Goal: Information Seeking & Learning: Learn about a topic

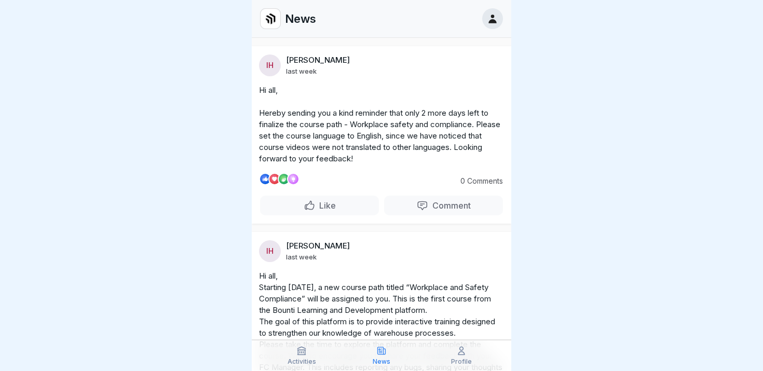
click at [490, 23] on icon at bounding box center [492, 18] width 11 height 11
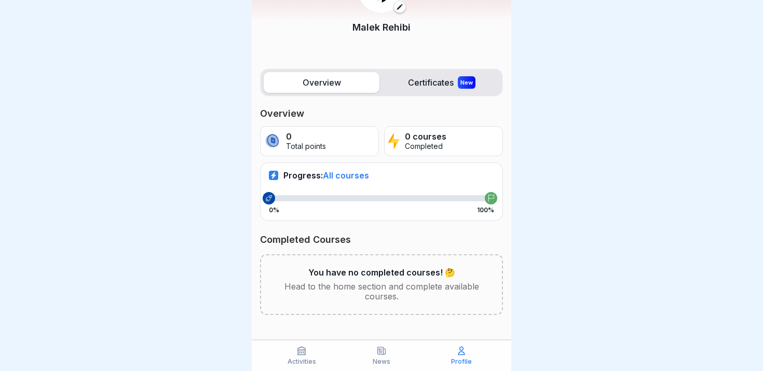
scroll to position [70, 0]
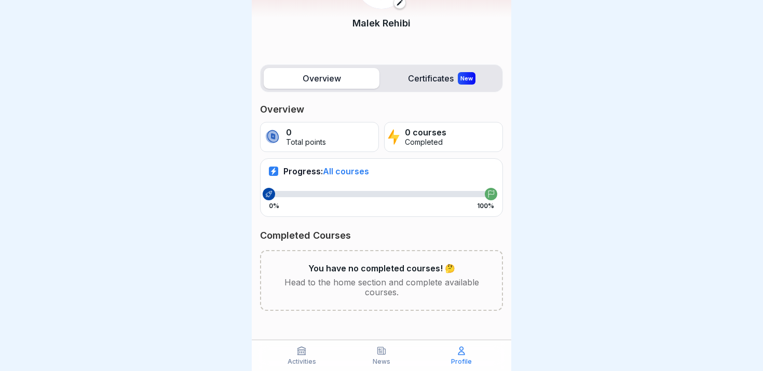
click at [350, 284] on p "Head to the home section and complete available courses." at bounding box center [382, 288] width 208 height 20
click at [424, 78] on label "Certificates New" at bounding box center [441, 78] width 116 height 21
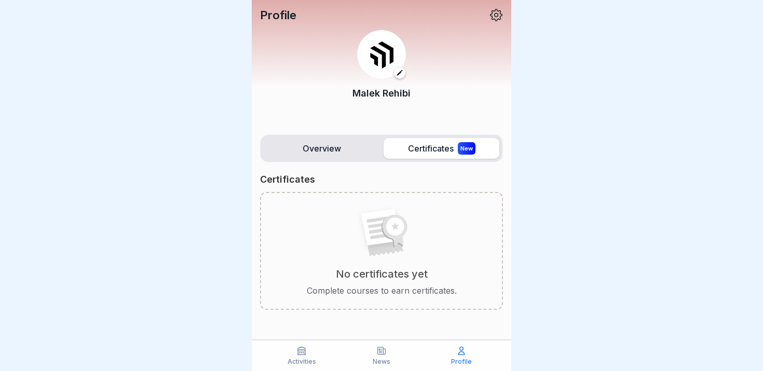
click at [325, 149] on label "Overview" at bounding box center [322, 148] width 116 height 21
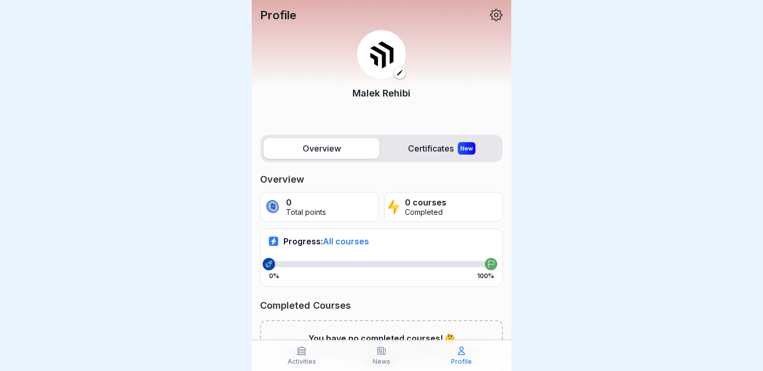
click at [346, 209] on div "0 Total points" at bounding box center [319, 207] width 119 height 30
click at [343, 243] on span "All courses" at bounding box center [346, 241] width 46 height 10
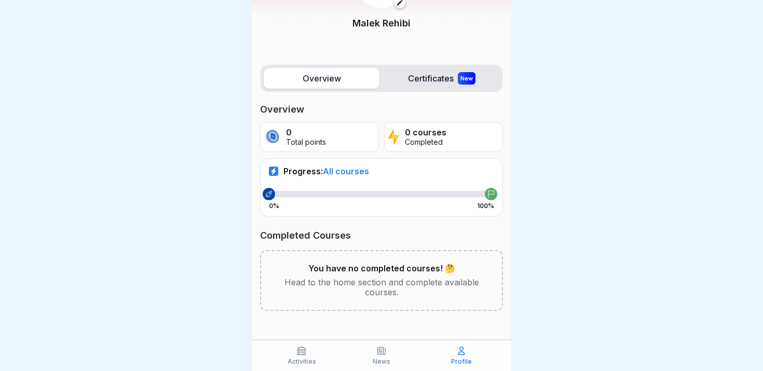
click at [300, 348] on icon at bounding box center [301, 351] width 10 height 10
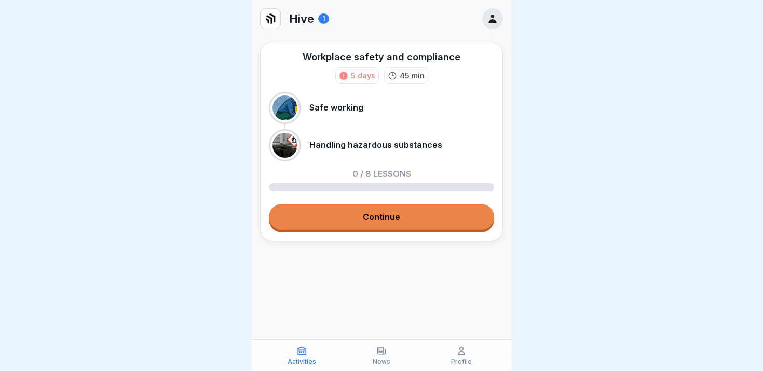
click at [378, 215] on link "Continue" at bounding box center [381, 217] width 225 height 26
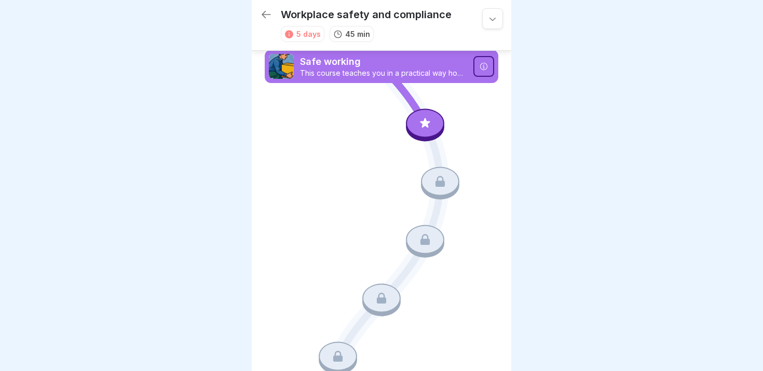
click at [430, 127] on icon at bounding box center [424, 122] width 13 height 13
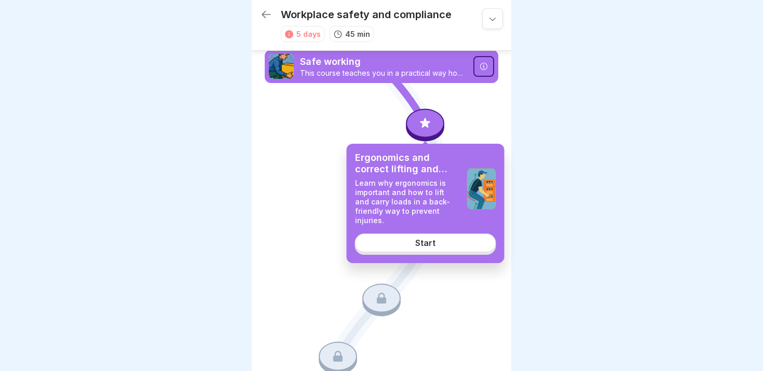
click at [414, 233] on link "Start" at bounding box center [425, 242] width 141 height 19
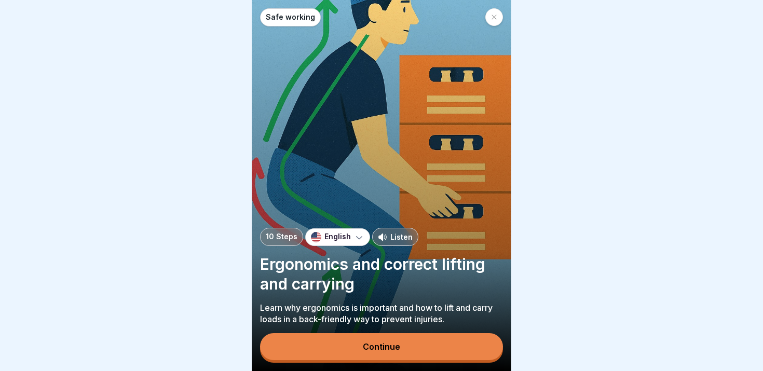
click at [365, 347] on div "Continue" at bounding box center [381, 346] width 37 height 9
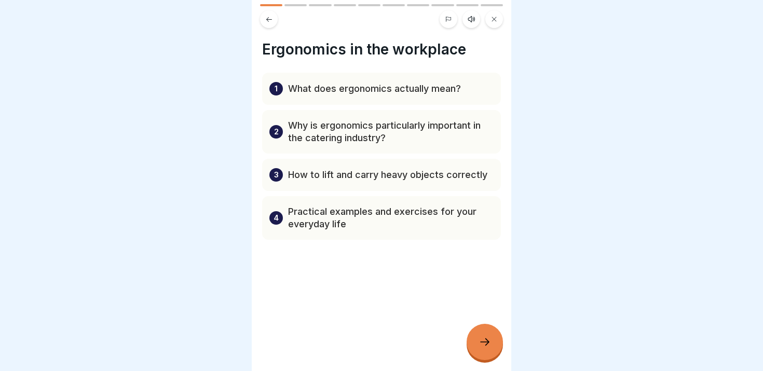
click at [412, 91] on p "What does ergonomics actually mean?" at bounding box center [374, 88] width 173 height 12
click at [401, 147] on div "2 Why is ergonomics particularly important in the catering industry?" at bounding box center [381, 132] width 239 height 44
click at [479, 350] on div at bounding box center [484, 342] width 36 height 36
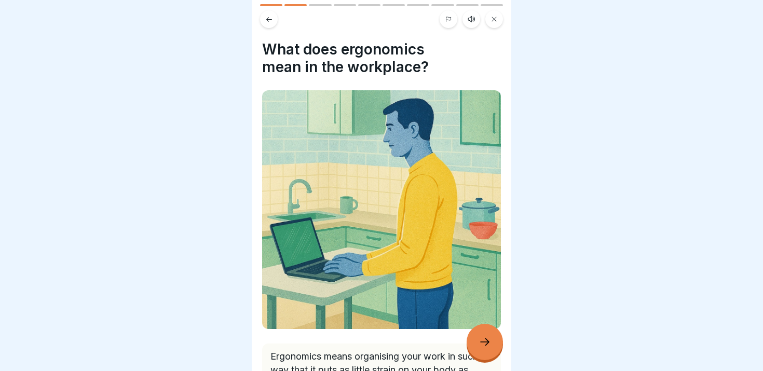
click at [479, 350] on div at bounding box center [484, 342] width 36 height 36
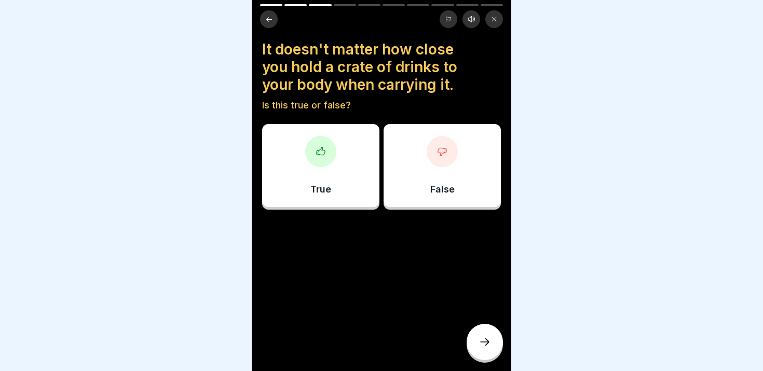
click at [479, 350] on div at bounding box center [484, 342] width 36 height 36
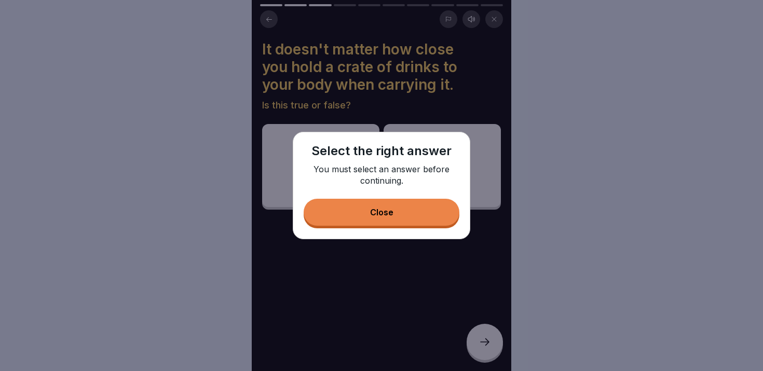
click at [406, 222] on button "Close" at bounding box center [381, 212] width 156 height 27
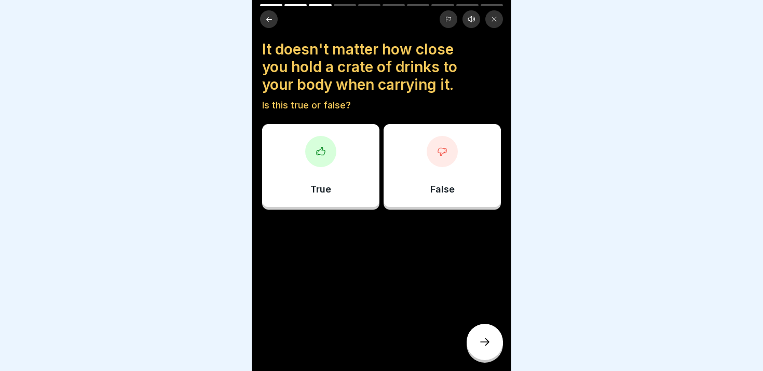
click at [426, 171] on div "False" at bounding box center [441, 165] width 117 height 83
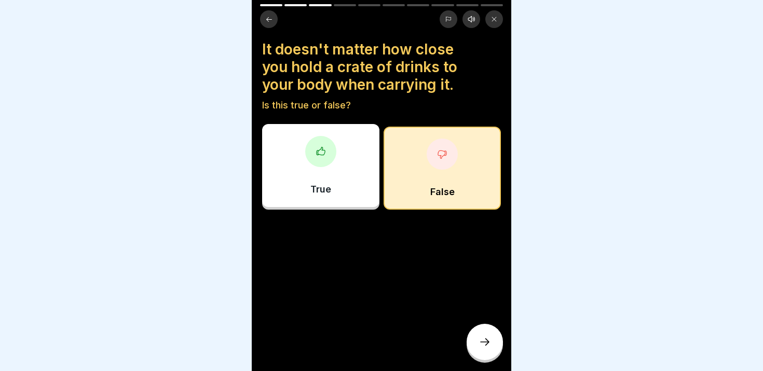
click at [490, 349] on div at bounding box center [484, 342] width 36 height 36
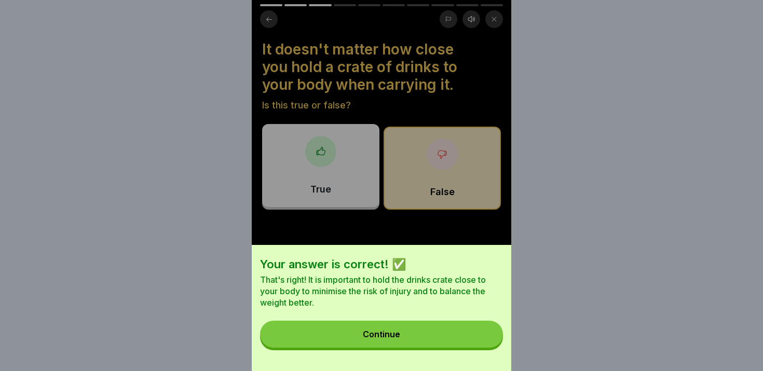
click at [442, 334] on button "Continue" at bounding box center [381, 334] width 243 height 27
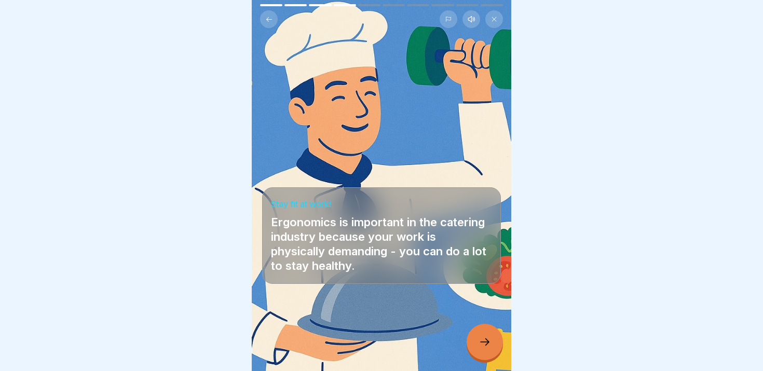
click at [476, 344] on div at bounding box center [484, 342] width 36 height 36
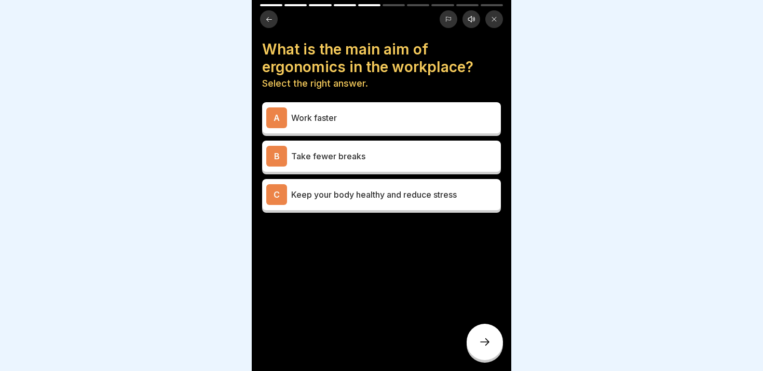
click at [371, 191] on p "Keep your body healthy and reduce stress" at bounding box center [393, 194] width 205 height 12
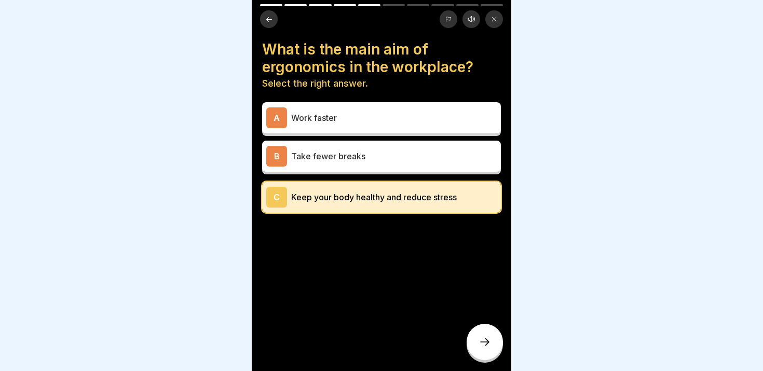
click at [483, 335] on div at bounding box center [484, 342] width 36 height 36
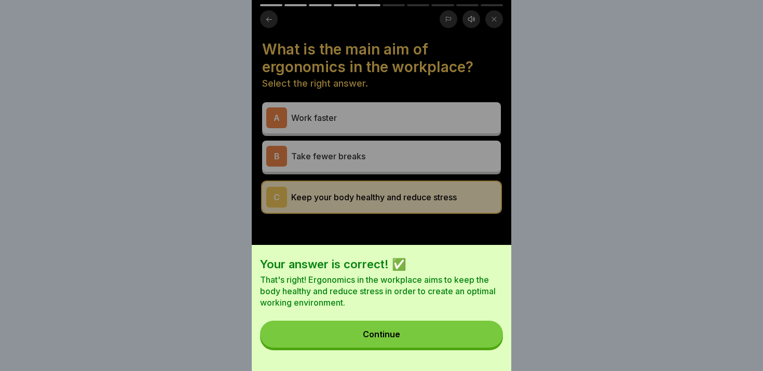
click at [467, 338] on button "Continue" at bounding box center [381, 334] width 243 height 27
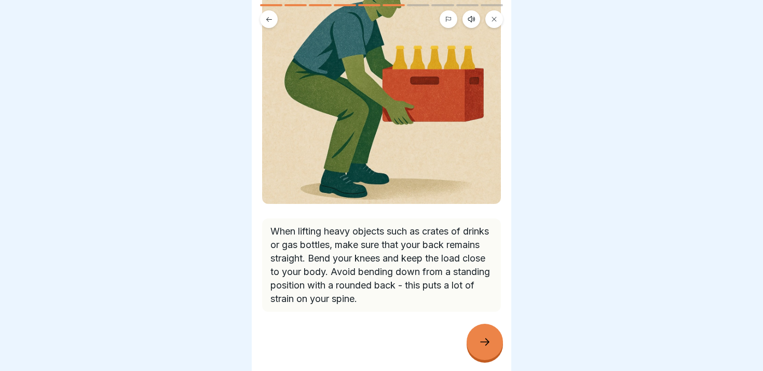
scroll to position [128, 0]
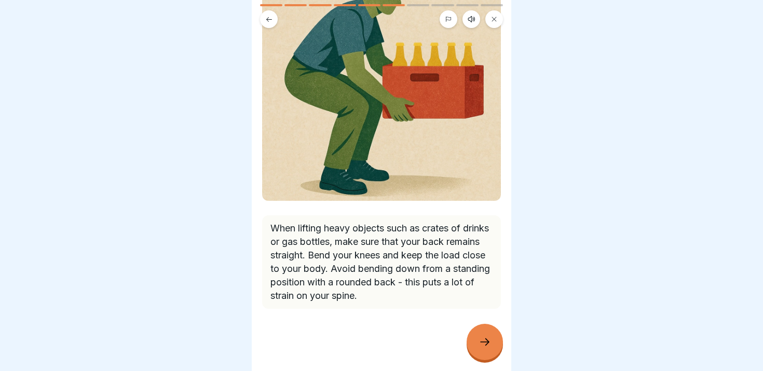
click at [477, 351] on div at bounding box center [484, 342] width 36 height 36
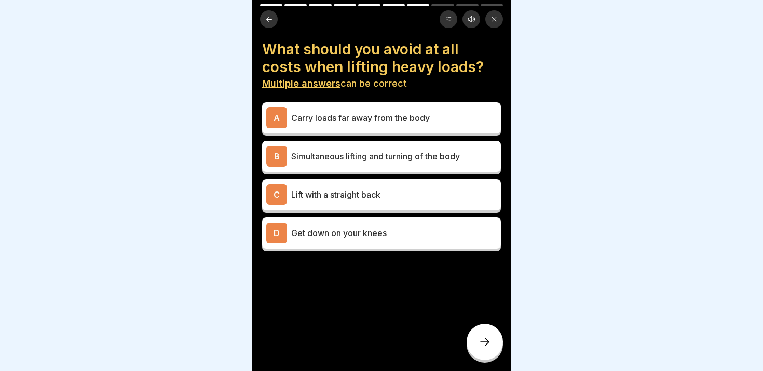
click at [385, 126] on div "A Carry loads far away from the body" at bounding box center [381, 117] width 230 height 21
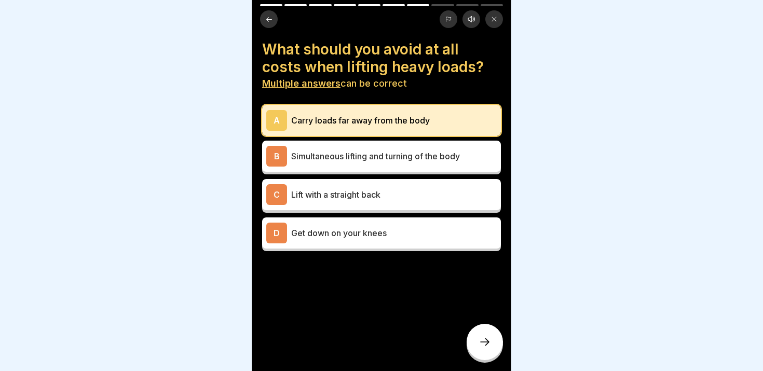
click at [375, 155] on p "Simultaneous lifting and turning of the body" at bounding box center [393, 156] width 205 height 12
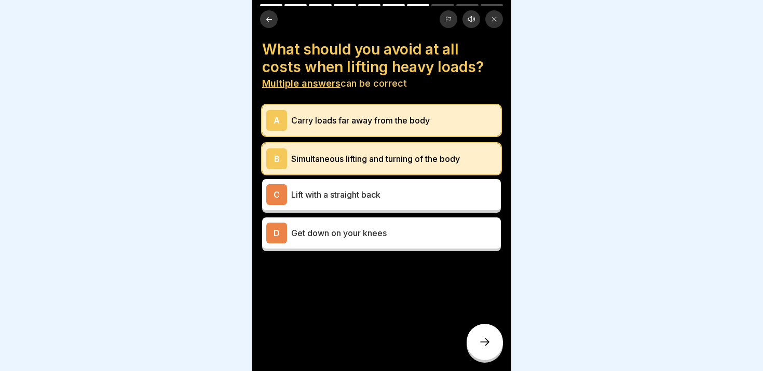
click at [360, 195] on p "Lift with a straight back" at bounding box center [393, 194] width 205 height 12
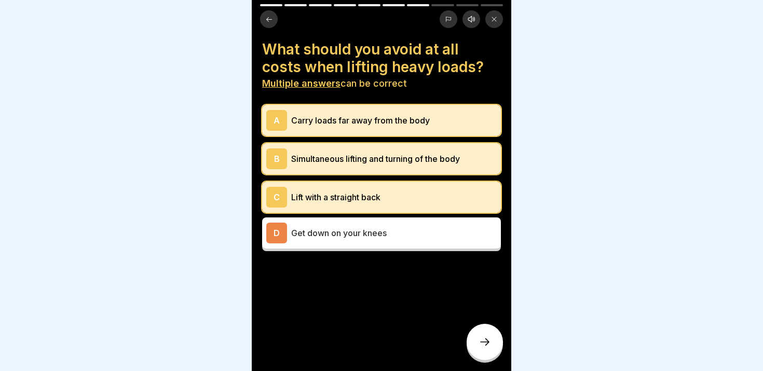
click at [360, 195] on p "Lift with a straight back" at bounding box center [393, 197] width 205 height 12
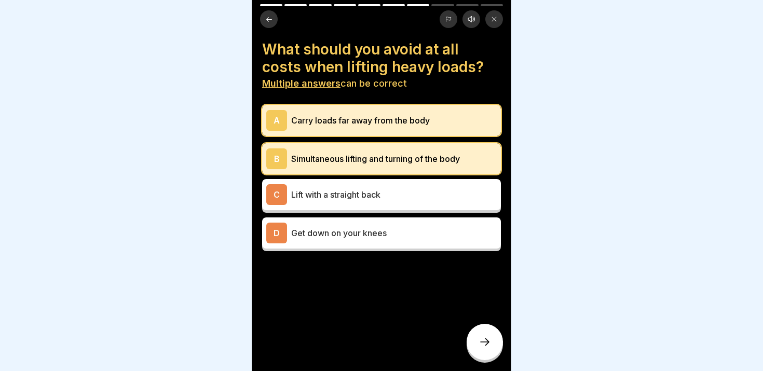
click at [354, 239] on div "D Get down on your knees" at bounding box center [381, 233] width 230 height 21
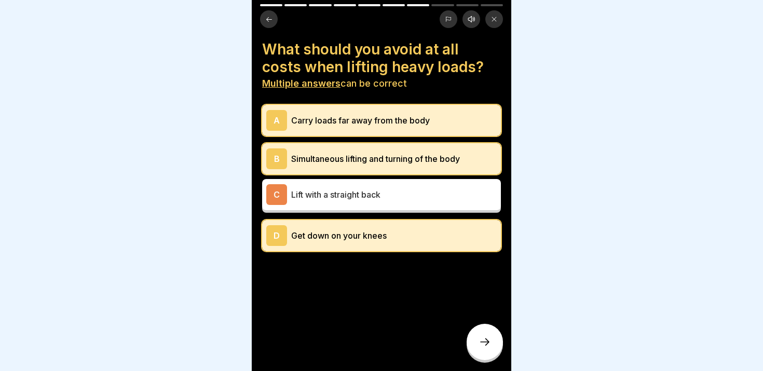
click at [483, 347] on icon at bounding box center [484, 342] width 12 height 12
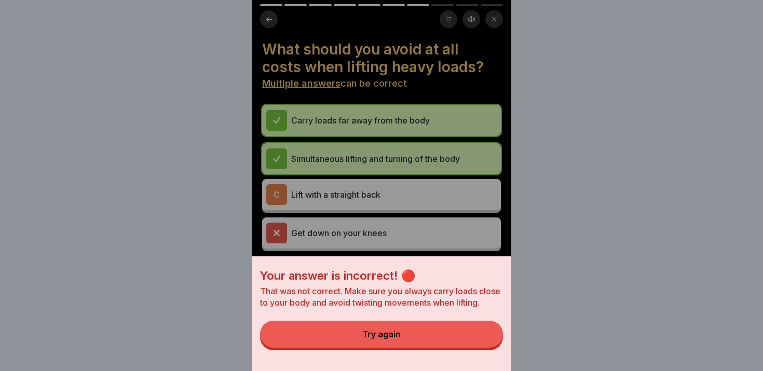
click at [452, 334] on button "Try again" at bounding box center [381, 334] width 243 height 27
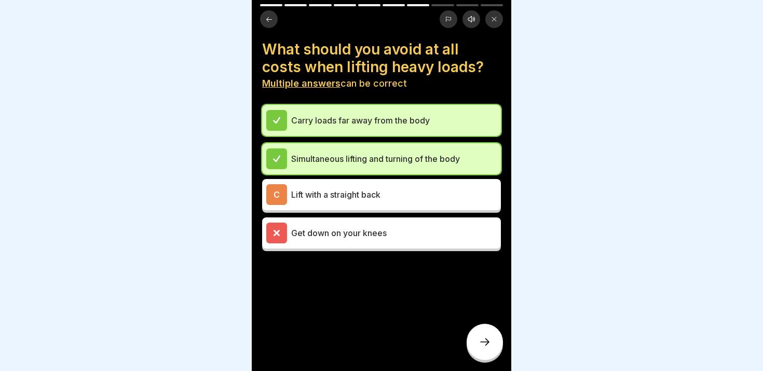
click at [402, 238] on p "Get down on your knees" at bounding box center [393, 233] width 205 height 12
click at [487, 337] on icon at bounding box center [484, 342] width 12 height 12
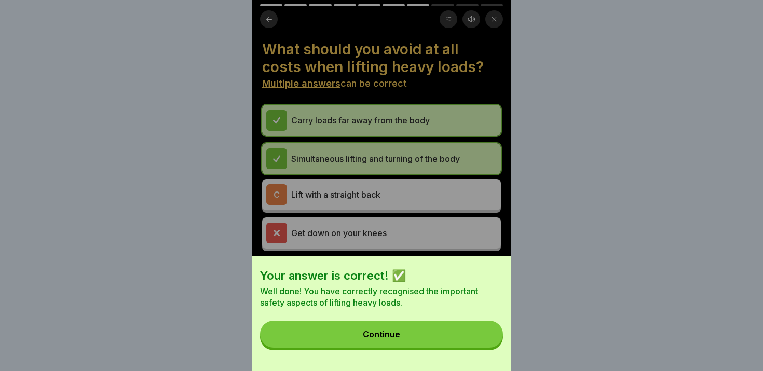
click at [472, 334] on button "Continue" at bounding box center [381, 334] width 243 height 27
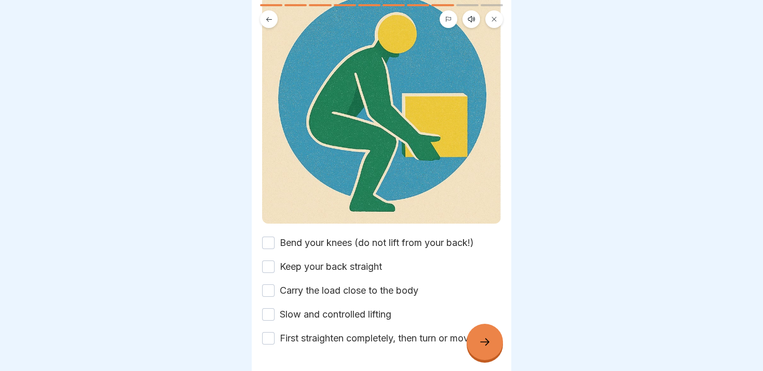
scroll to position [147, 0]
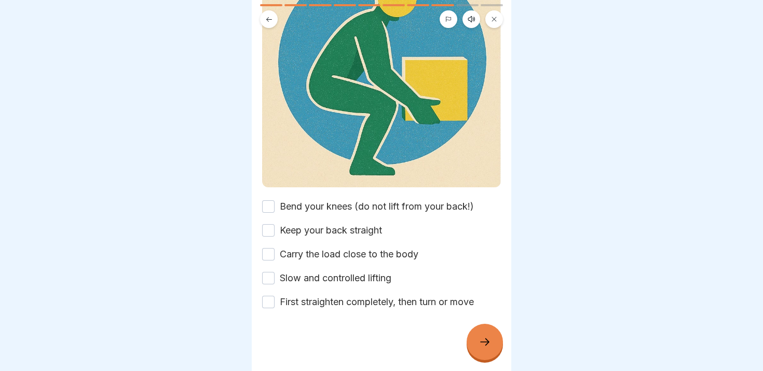
click at [337, 209] on label "Bend your knees (do not lift from your back!)" at bounding box center [377, 206] width 194 height 13
click at [274, 209] on button "Bend your knees (do not lift from your back!)" at bounding box center [268, 206] width 12 height 12
click at [328, 230] on label "Keep your back straight" at bounding box center [331, 230] width 102 height 13
click at [274, 230] on button "Keep your back straight" at bounding box center [268, 230] width 12 height 12
click at [324, 254] on label "Carry the load close to the body" at bounding box center [349, 253] width 139 height 13
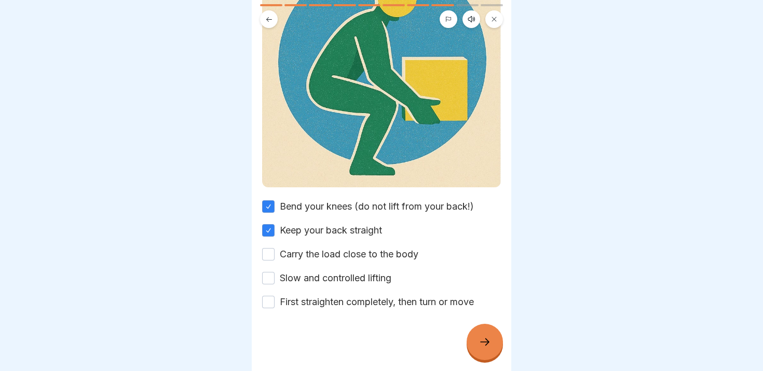
click at [274, 254] on button "Carry the load close to the body" at bounding box center [268, 254] width 12 height 12
click at [321, 280] on label "Slow and controlled lifting" at bounding box center [336, 277] width 112 height 13
click at [274, 280] on button "Slow and controlled lifting" at bounding box center [268, 278] width 12 height 12
click at [320, 305] on label "First straighten completely, then turn or move" at bounding box center [377, 301] width 194 height 13
click at [274, 305] on button "First straighten completely, then turn or move" at bounding box center [268, 302] width 12 height 12
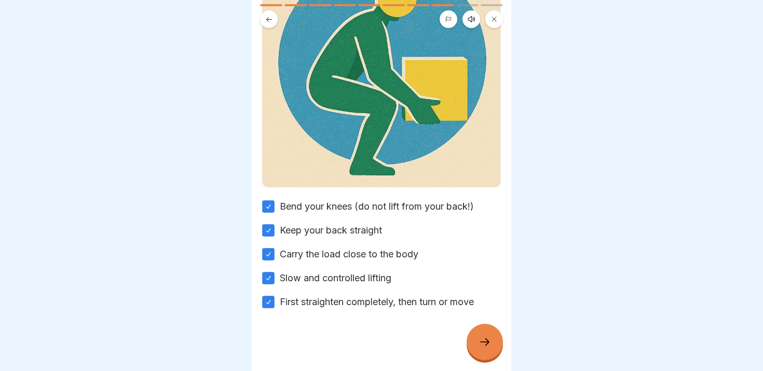
click at [482, 349] on div at bounding box center [484, 342] width 36 height 36
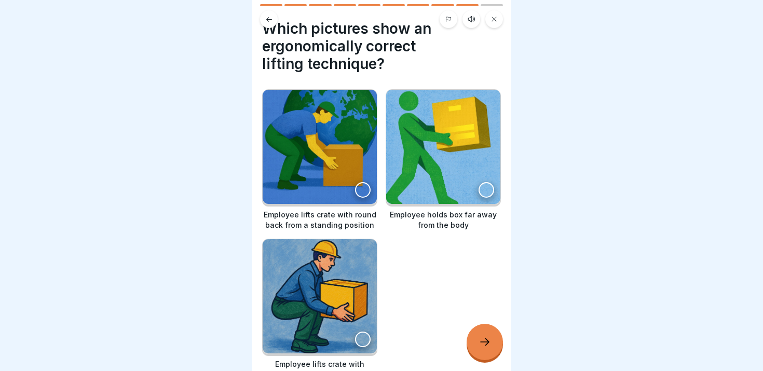
scroll to position [24, 0]
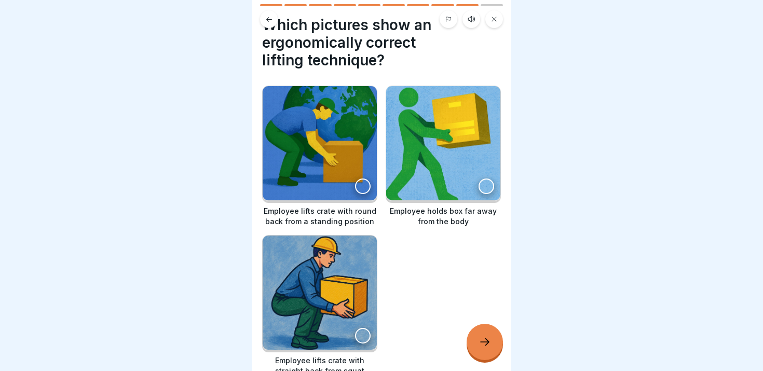
click at [323, 289] on img at bounding box center [320, 293] width 114 height 114
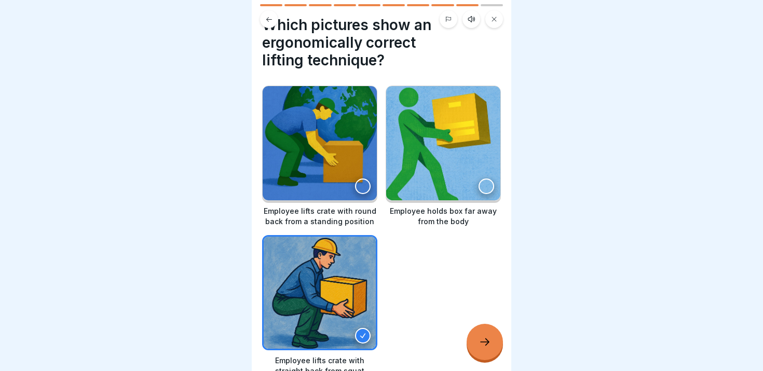
click at [491, 344] on div at bounding box center [484, 342] width 36 height 36
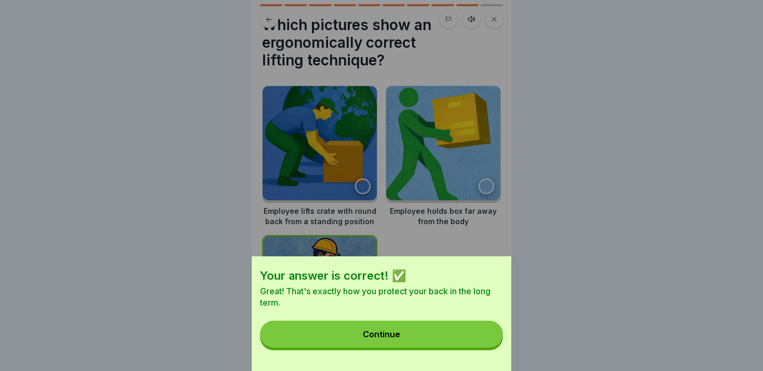
click at [408, 344] on button "Continue" at bounding box center [381, 334] width 243 height 27
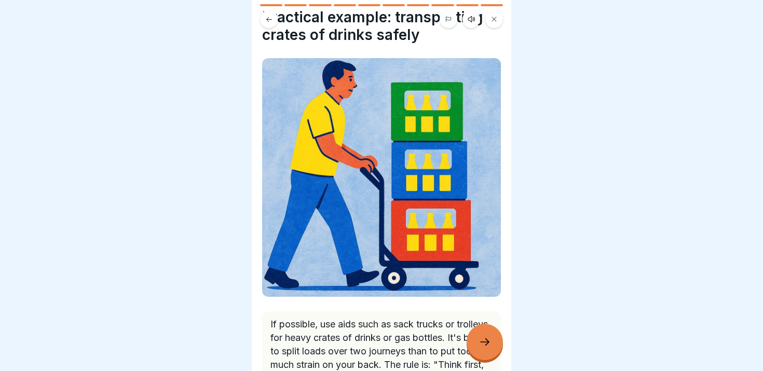
scroll to position [115, 0]
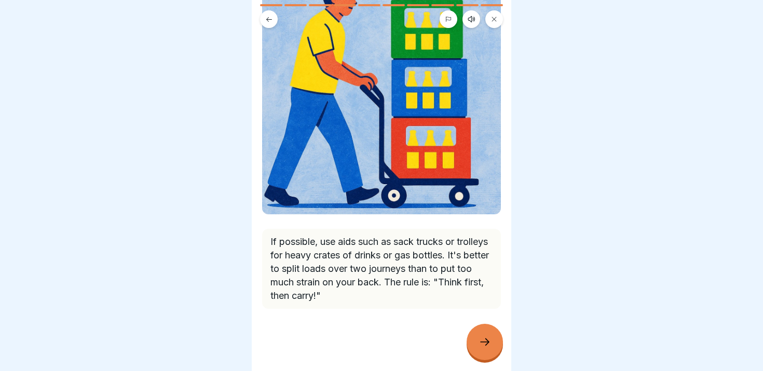
click at [480, 336] on div at bounding box center [484, 342] width 36 height 36
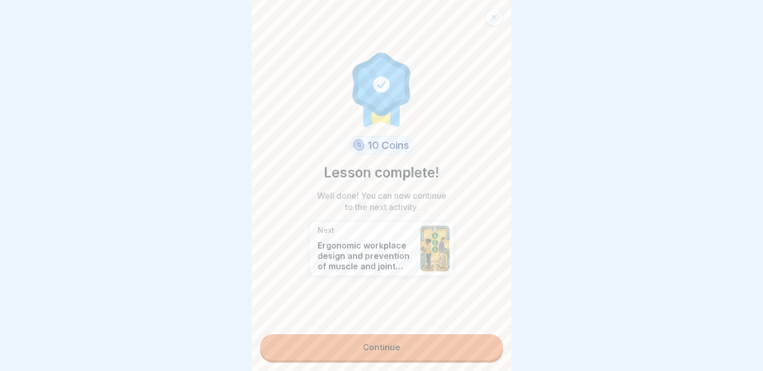
click at [404, 343] on link "Continue" at bounding box center [381, 347] width 243 height 26
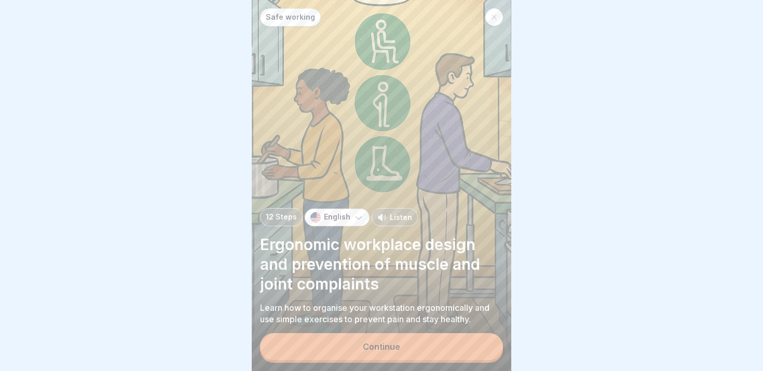
click at [404, 343] on button "Continue" at bounding box center [381, 346] width 243 height 27
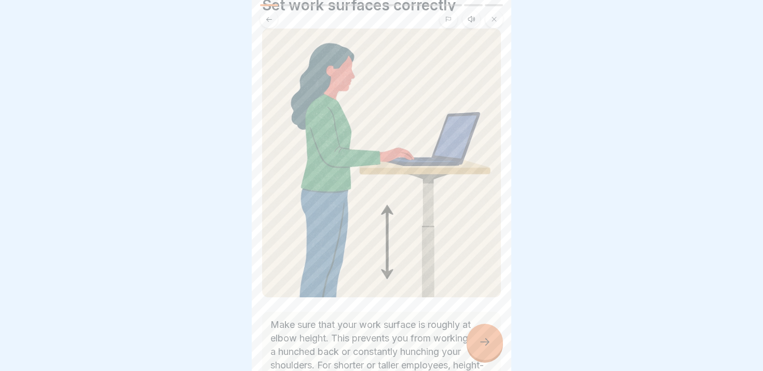
scroll to position [141, 0]
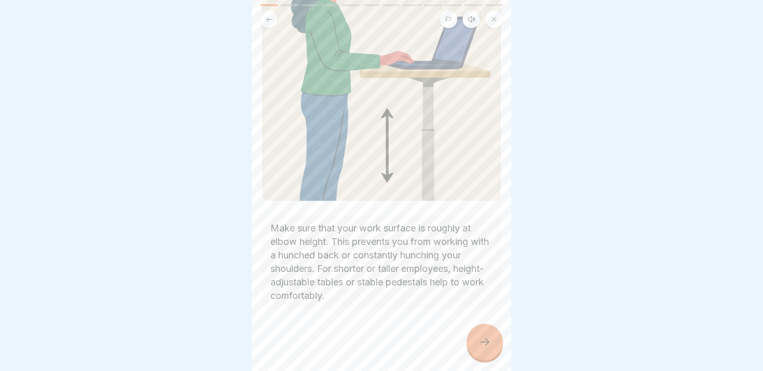
click at [476, 349] on div at bounding box center [484, 342] width 36 height 36
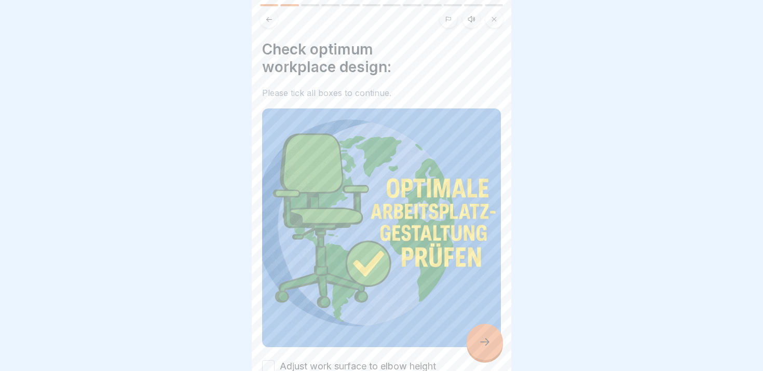
scroll to position [163, 0]
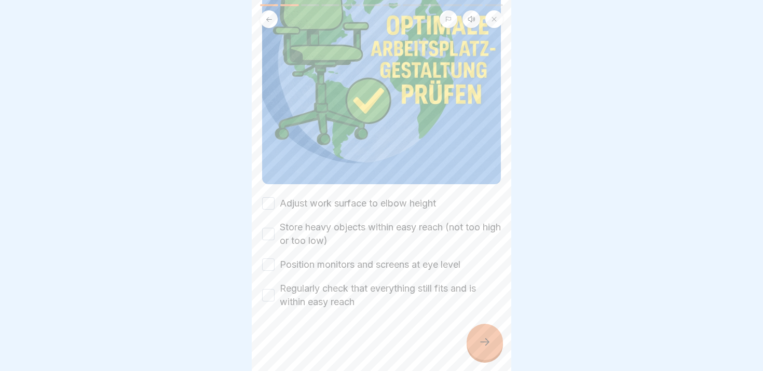
click at [394, 207] on label "Adjust work surface to elbow height" at bounding box center [358, 203] width 156 height 13
click at [274, 207] on button "Adjust work surface to elbow height" at bounding box center [268, 203] width 12 height 12
click at [385, 227] on label "Store heavy objects within easy reach (not too high or too low)" at bounding box center [390, 233] width 221 height 27
click at [274, 228] on button "Store heavy objects within easy reach (not too high or too low)" at bounding box center [268, 234] width 12 height 12
click at [374, 263] on label "Position monitors and screens at eye level" at bounding box center [370, 264] width 181 height 13
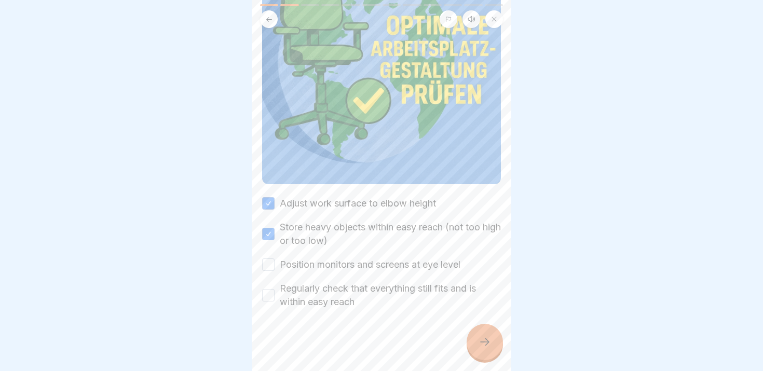
click at [274, 263] on button "Position monitors and screens at eye level" at bounding box center [268, 264] width 12 height 12
click at [362, 287] on label "Regularly check that everything still fits and is within easy reach" at bounding box center [390, 295] width 221 height 27
click at [274, 289] on button "Regularly check that everything still fits and is within easy reach" at bounding box center [268, 295] width 12 height 12
click at [492, 350] on div at bounding box center [484, 342] width 36 height 36
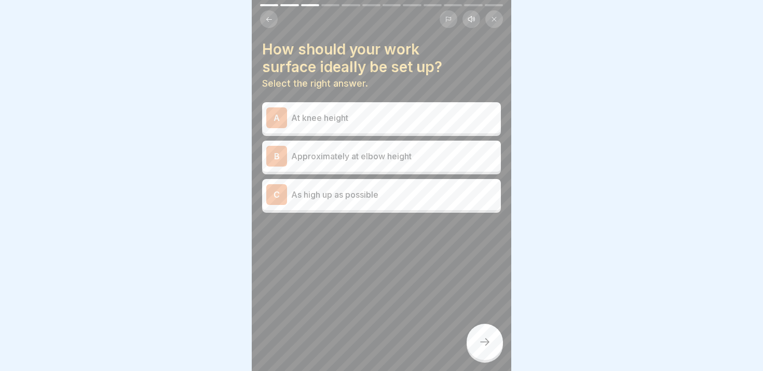
click at [349, 154] on p "Approximately at elbow height" at bounding box center [393, 156] width 205 height 12
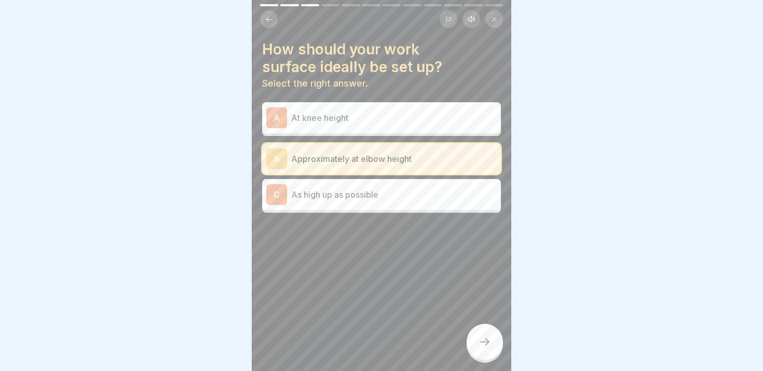
click at [489, 348] on div at bounding box center [484, 342] width 36 height 36
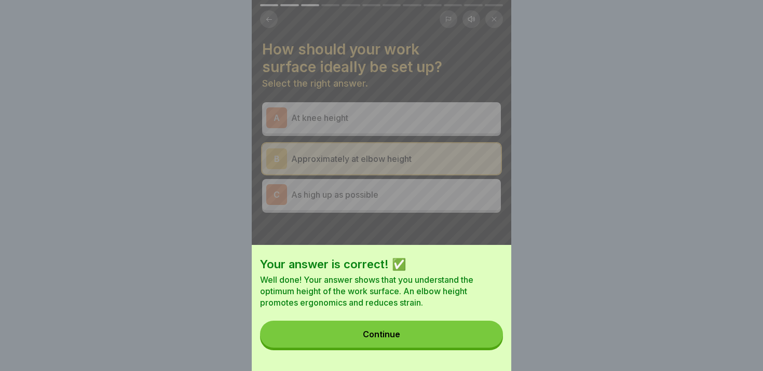
click at [454, 336] on button "Continue" at bounding box center [381, 334] width 243 height 27
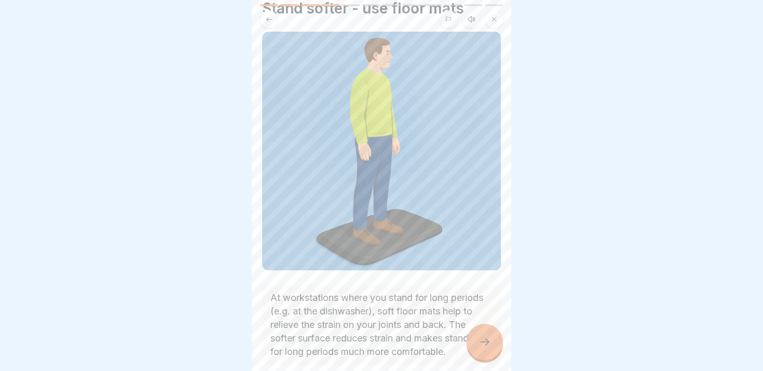
scroll to position [97, 0]
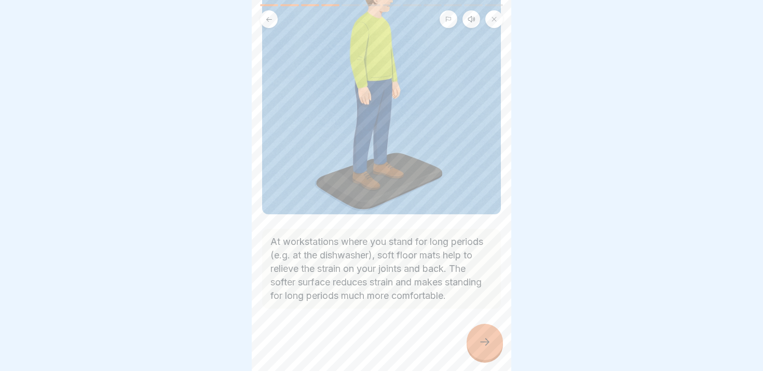
click at [475, 338] on div at bounding box center [484, 342] width 36 height 36
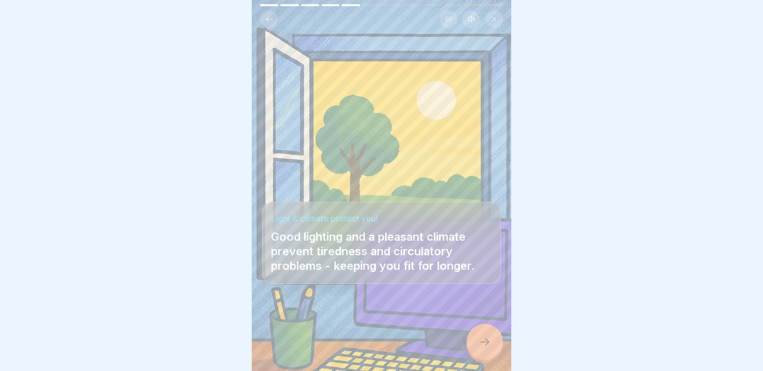
click at [478, 339] on icon at bounding box center [484, 342] width 12 height 12
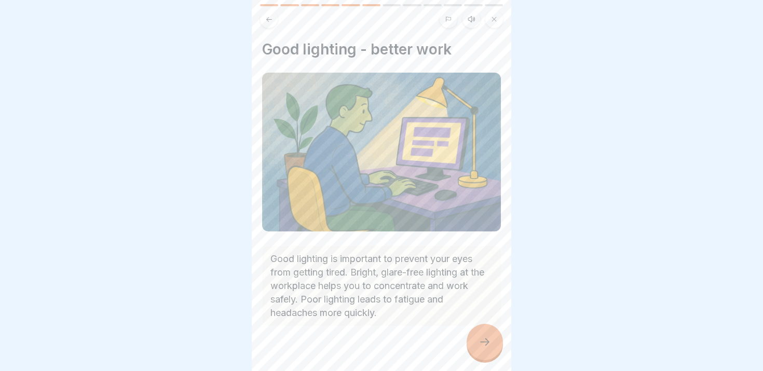
scroll to position [17, 0]
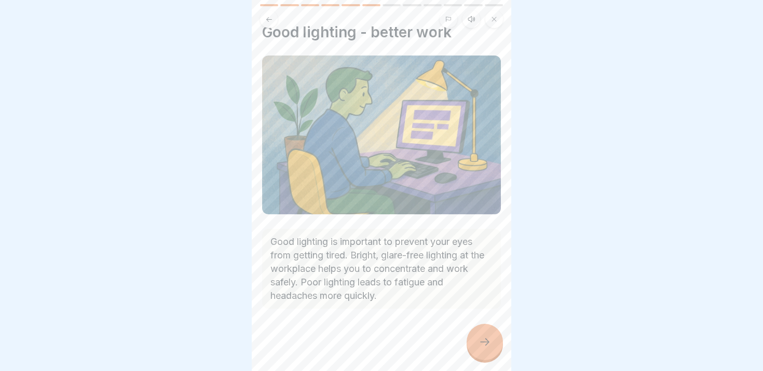
click at [483, 338] on icon at bounding box center [484, 342] width 12 height 12
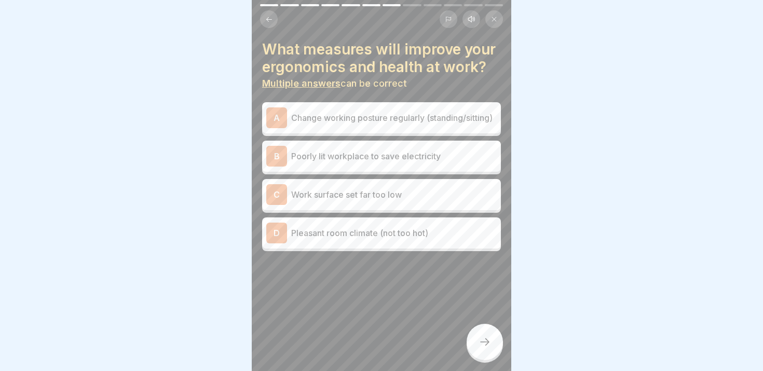
click at [391, 129] on div "A Change working posture regularly (standing/sitting)" at bounding box center [381, 117] width 239 height 31
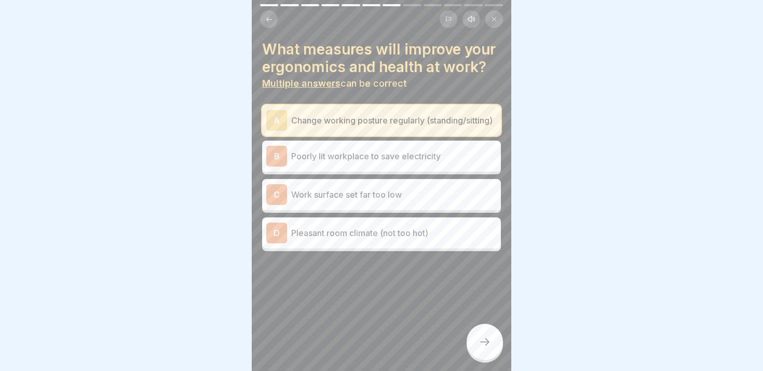
click at [355, 234] on p "Pleasant room climate (not too hot)" at bounding box center [393, 233] width 205 height 12
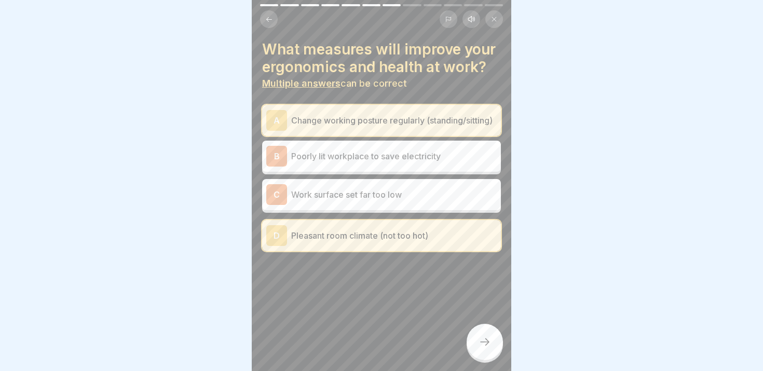
click at [488, 338] on icon at bounding box center [484, 342] width 12 height 12
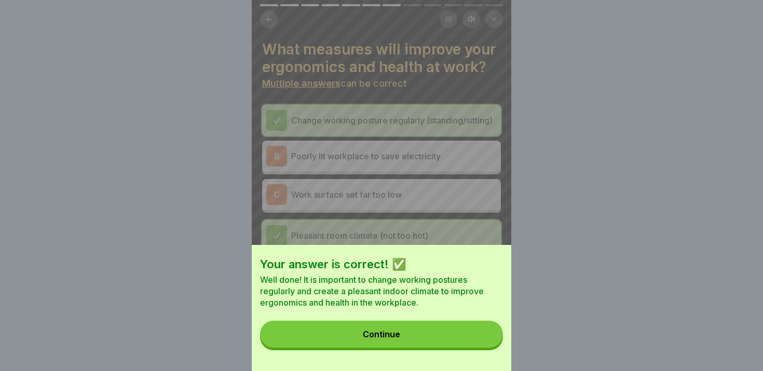
click at [441, 340] on button "Continue" at bounding box center [381, 334] width 243 height 27
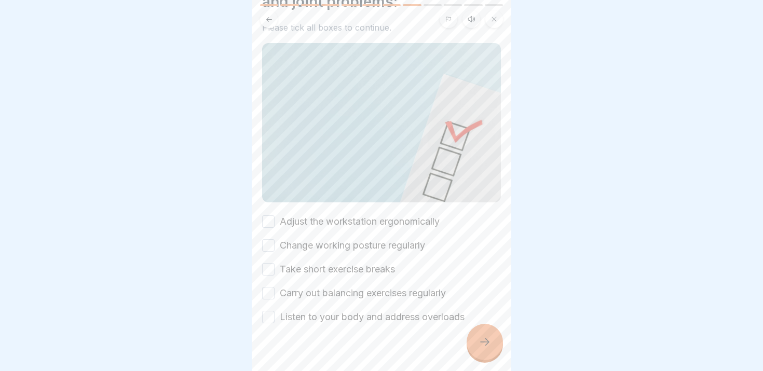
scroll to position [80, 0]
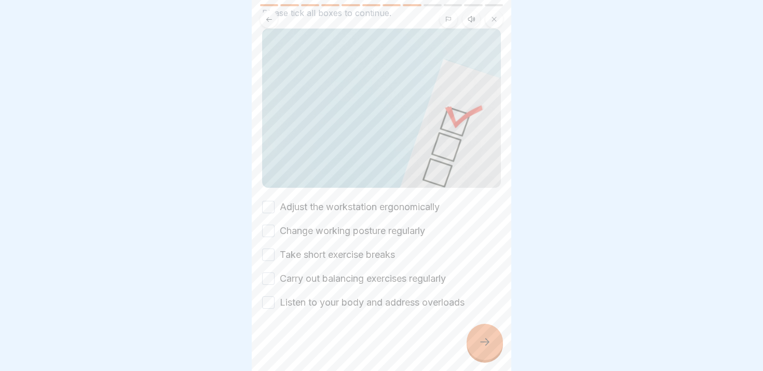
click at [340, 210] on label "Adjust the workstation ergonomically" at bounding box center [360, 206] width 160 height 13
click at [274, 210] on button "Adjust the workstation ergonomically" at bounding box center [268, 207] width 12 height 12
click at [336, 233] on label "Change working posture regularly" at bounding box center [352, 230] width 145 height 13
click at [274, 233] on button "Change working posture regularly" at bounding box center [268, 231] width 12 height 12
click at [329, 257] on label "Take short exercise breaks" at bounding box center [337, 254] width 115 height 13
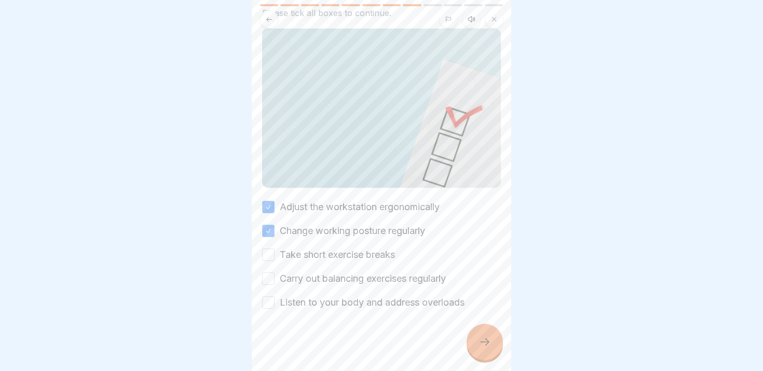
click at [274, 257] on button "Take short exercise breaks" at bounding box center [268, 255] width 12 height 12
click at [326, 281] on label "Carry out balancing exercises regularly" at bounding box center [363, 278] width 166 height 13
click at [274, 281] on button "Carry out balancing exercises regularly" at bounding box center [268, 278] width 12 height 12
click at [325, 304] on label "Listen to your body and address overloads" at bounding box center [372, 302] width 185 height 13
click at [274, 304] on button "Listen to your body and address overloads" at bounding box center [268, 302] width 12 height 12
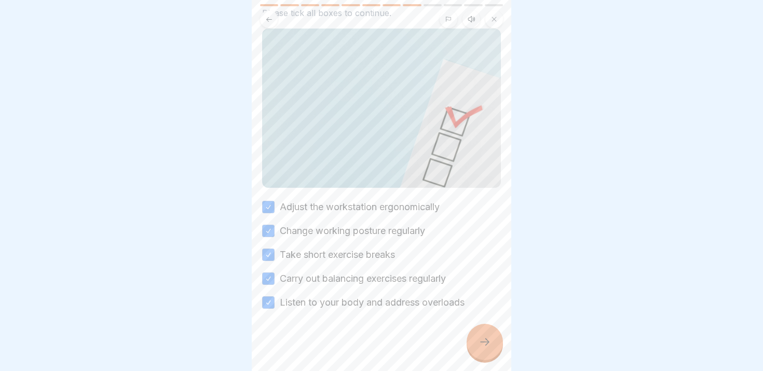
click at [496, 360] on div at bounding box center [381, 340] width 239 height 62
click at [491, 353] on div at bounding box center [484, 342] width 36 height 36
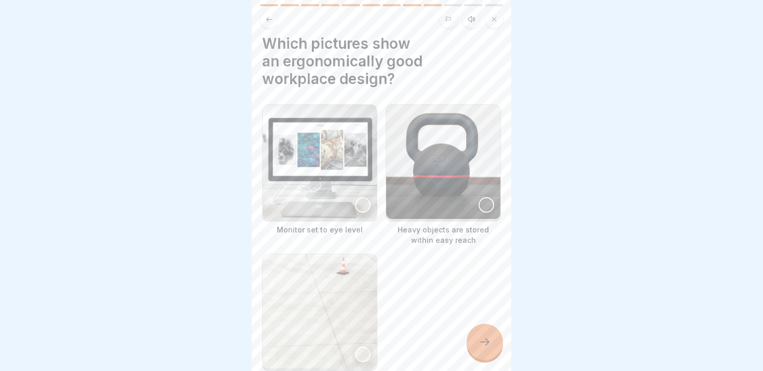
scroll to position [9, 0]
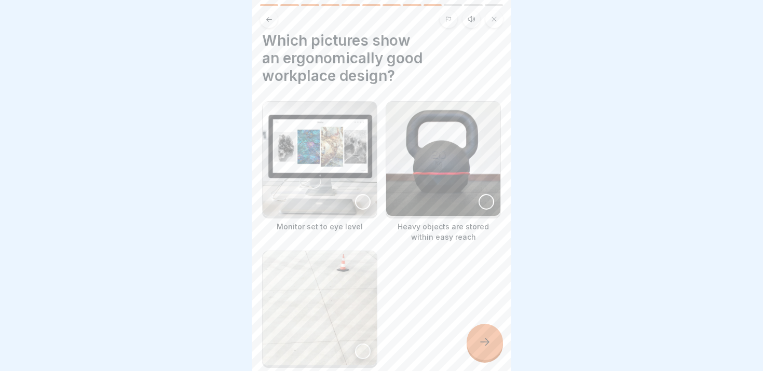
click at [344, 213] on img at bounding box center [320, 159] width 114 height 114
click at [446, 208] on img at bounding box center [443, 159] width 114 height 114
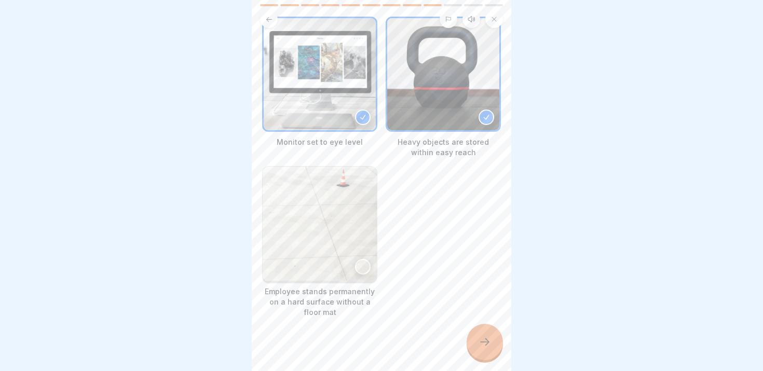
scroll to position [102, 0]
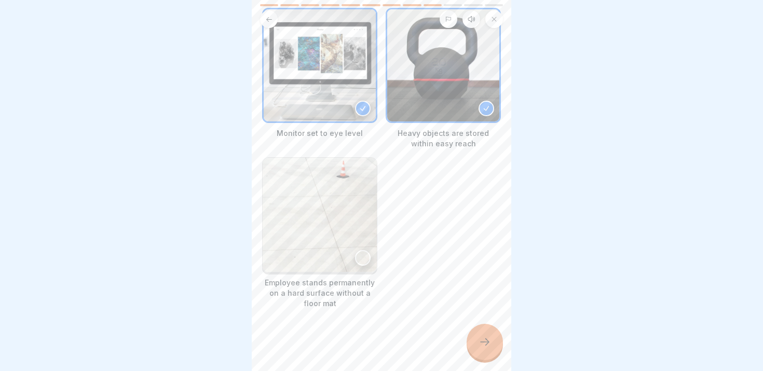
click at [355, 257] on div at bounding box center [363, 258] width 16 height 16
click at [364, 244] on img at bounding box center [320, 215] width 112 height 112
click at [476, 344] on div at bounding box center [484, 342] width 36 height 36
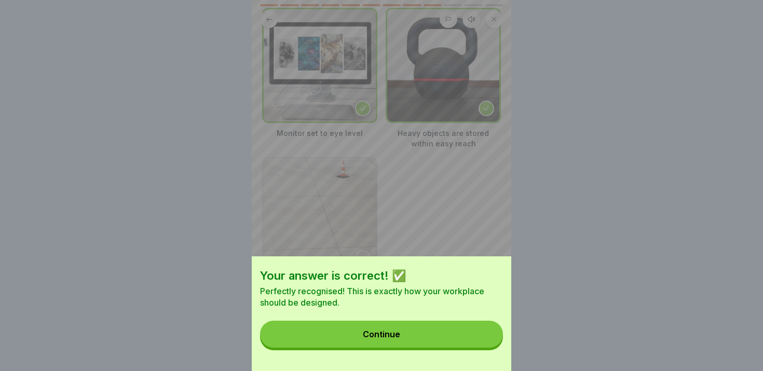
click at [404, 322] on div "Your answer is correct! ✅ Perfectly recognised! This is exactly how your workpl…" at bounding box center [381, 313] width 259 height 115
click at [398, 334] on div "Continue" at bounding box center [381, 333] width 37 height 9
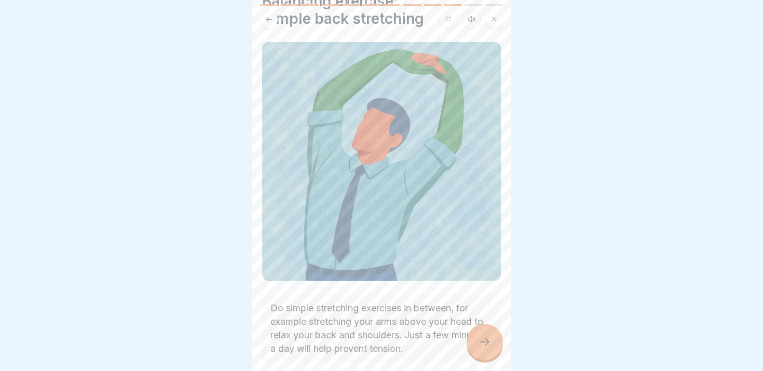
scroll to position [101, 0]
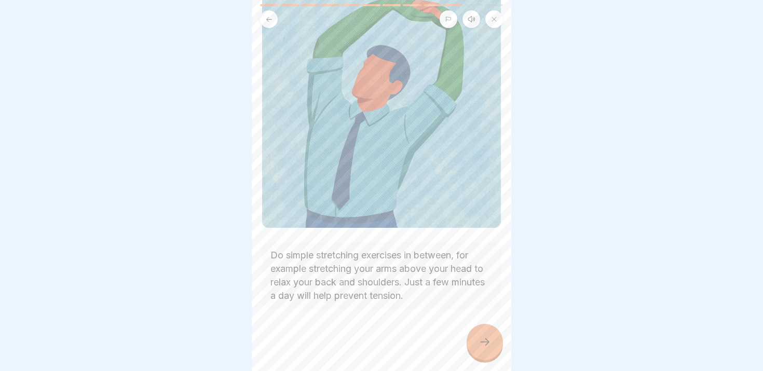
click at [486, 347] on icon at bounding box center [484, 342] width 12 height 12
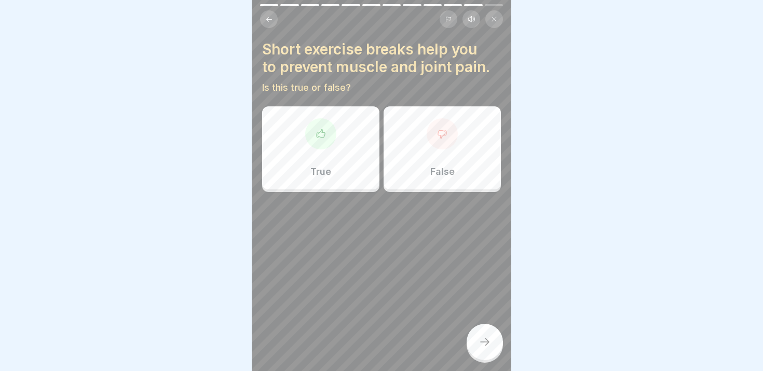
click at [348, 157] on div "True" at bounding box center [320, 147] width 117 height 83
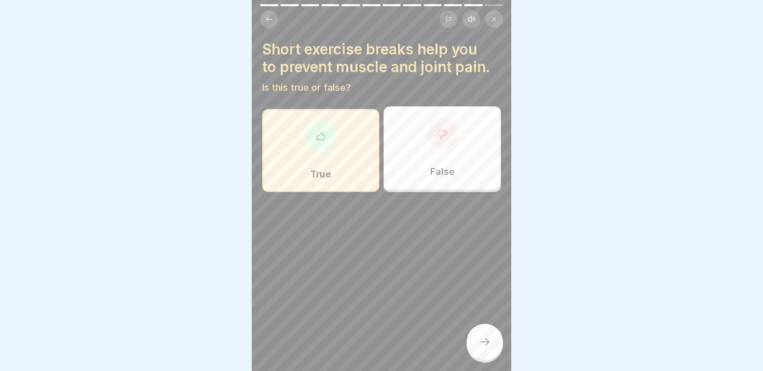
click at [480, 341] on icon at bounding box center [484, 342] width 12 height 12
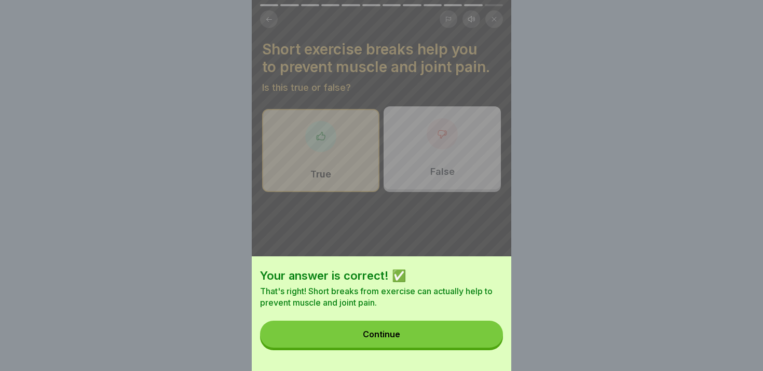
click at [458, 338] on button "Continue" at bounding box center [381, 334] width 243 height 27
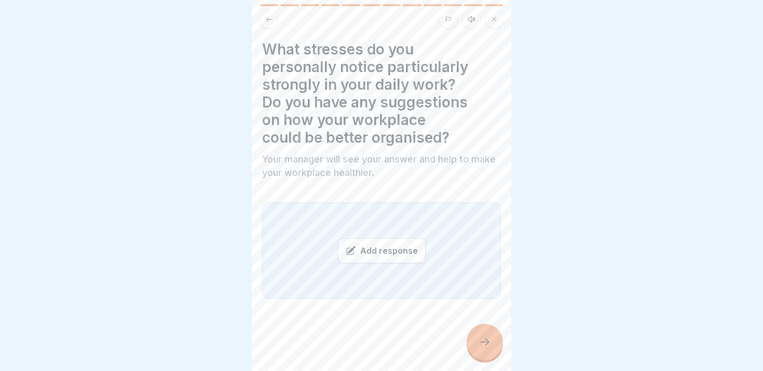
click at [475, 355] on div at bounding box center [484, 342] width 36 height 36
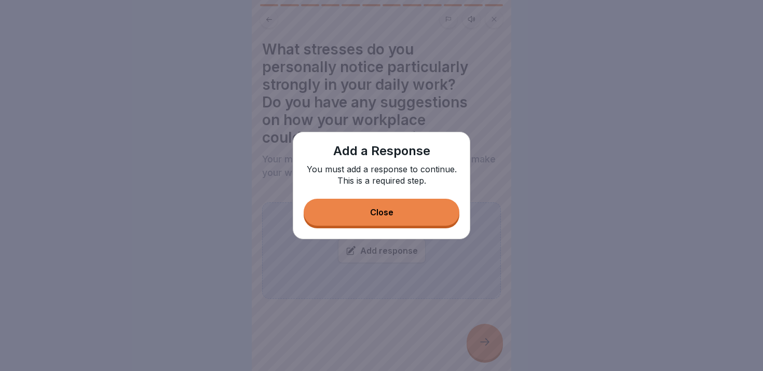
click at [402, 222] on button "Close" at bounding box center [381, 212] width 156 height 27
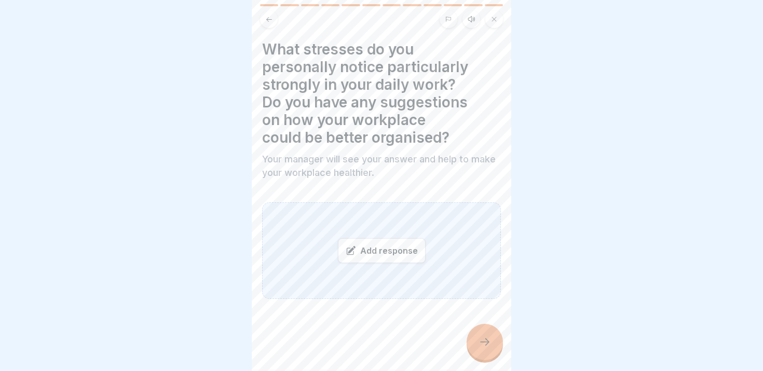
click at [387, 248] on div "Add response" at bounding box center [382, 250] width 88 height 25
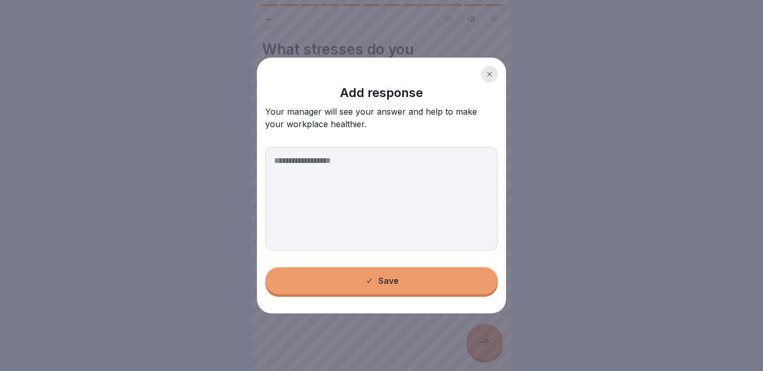
click at [356, 194] on textarea at bounding box center [381, 199] width 232 height 104
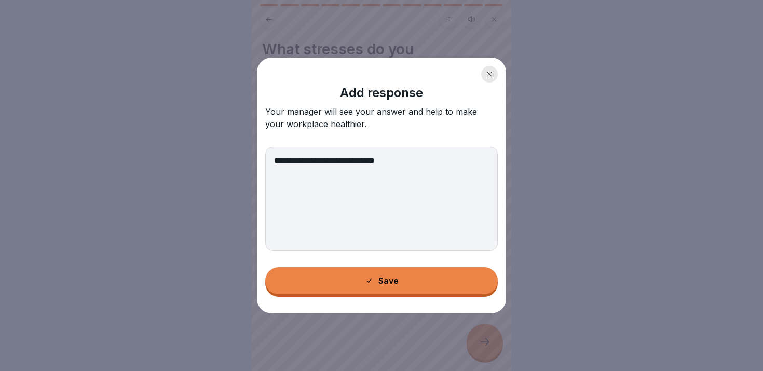
type textarea "**********"
click at [323, 278] on button "Save" at bounding box center [381, 280] width 232 height 27
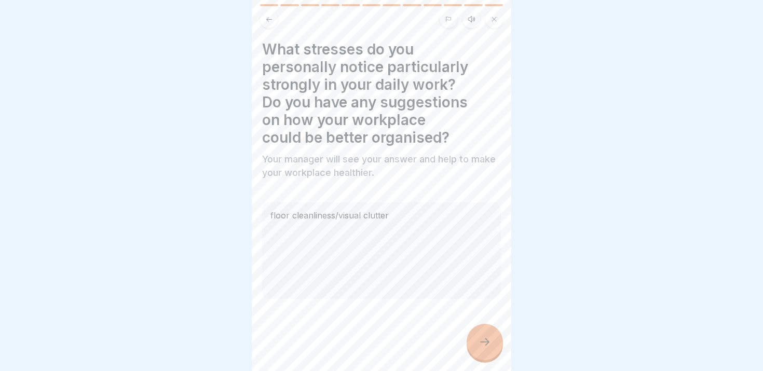
click at [484, 356] on div at bounding box center [484, 342] width 36 height 36
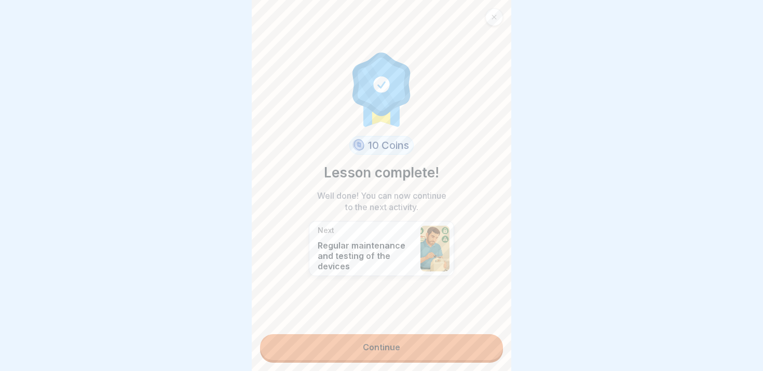
click at [387, 344] on link "Continue" at bounding box center [381, 347] width 243 height 26
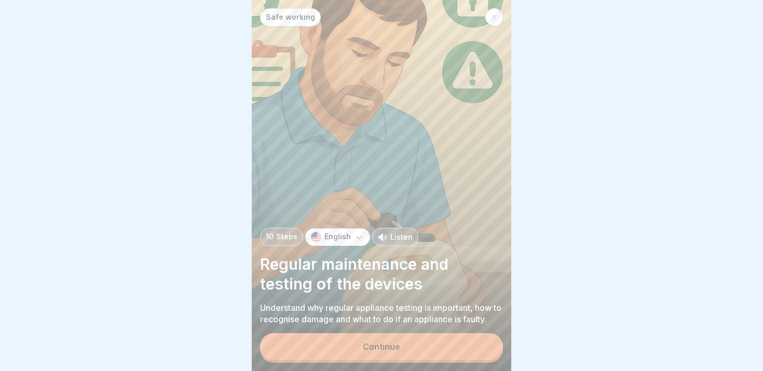
click at [369, 354] on button "Continue" at bounding box center [381, 346] width 243 height 27
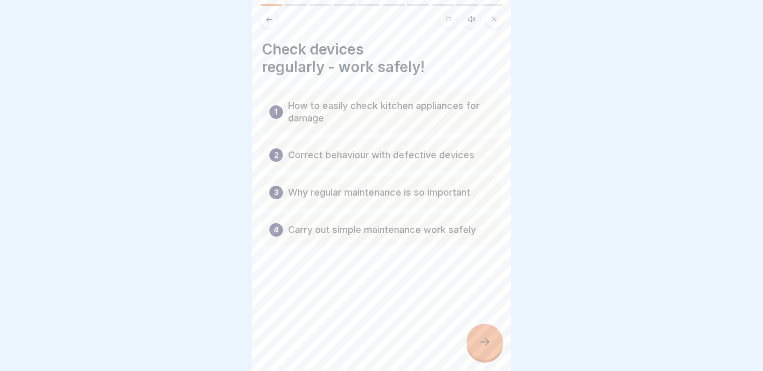
click at [484, 339] on icon at bounding box center [484, 342] width 12 height 12
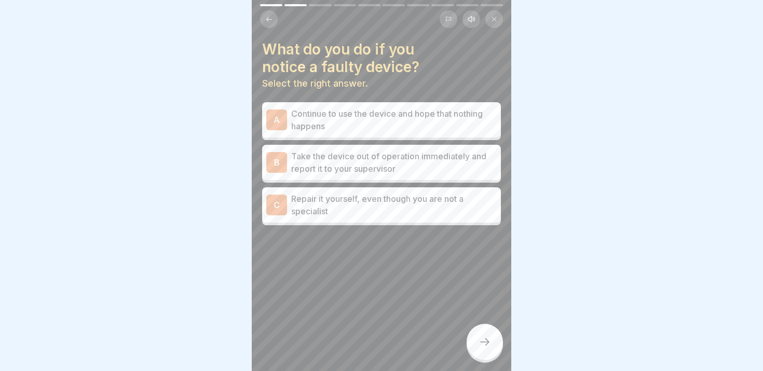
click at [349, 164] on p "Take the device out of operation immediately and report it to your supervisor" at bounding box center [393, 162] width 205 height 25
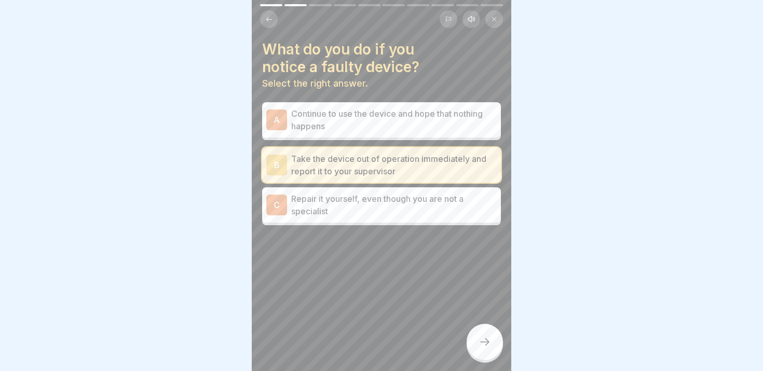
click at [484, 340] on icon at bounding box center [484, 342] width 12 height 12
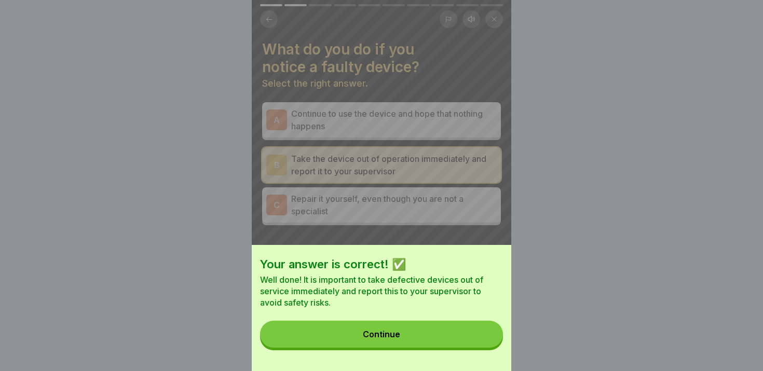
click at [454, 338] on button "Continue" at bounding box center [381, 334] width 243 height 27
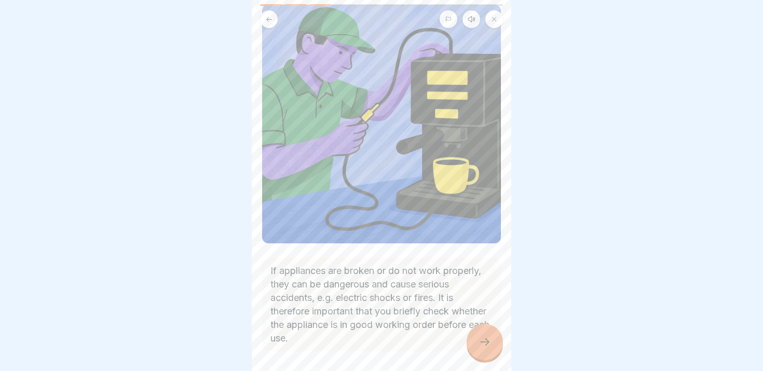
scroll to position [128, 0]
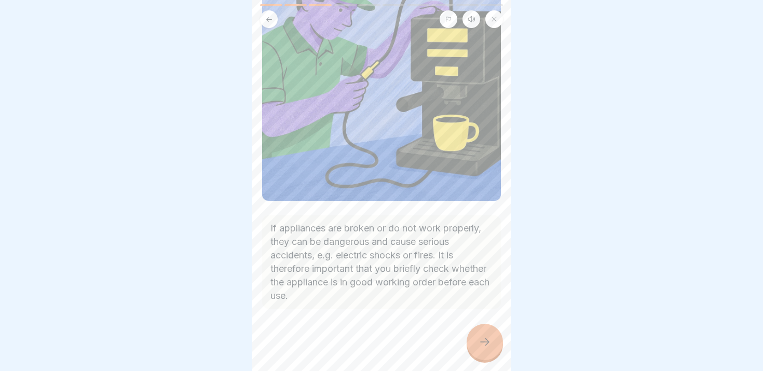
click at [469, 336] on div at bounding box center [484, 342] width 36 height 36
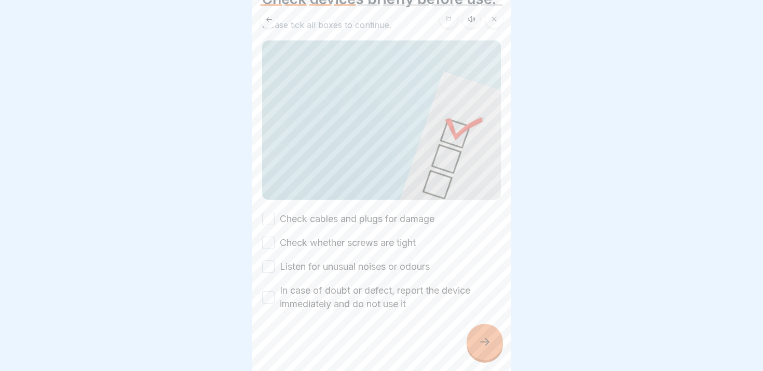
scroll to position [52, 0]
click at [367, 220] on label "Check cables and plugs for damage" at bounding box center [357, 217] width 155 height 13
click at [274, 220] on button "Check cables and plugs for damage" at bounding box center [268, 217] width 12 height 12
click at [352, 242] on label "Check whether screws are tight" at bounding box center [348, 240] width 136 height 13
click at [274, 242] on button "Check whether screws are tight" at bounding box center [268, 241] width 12 height 12
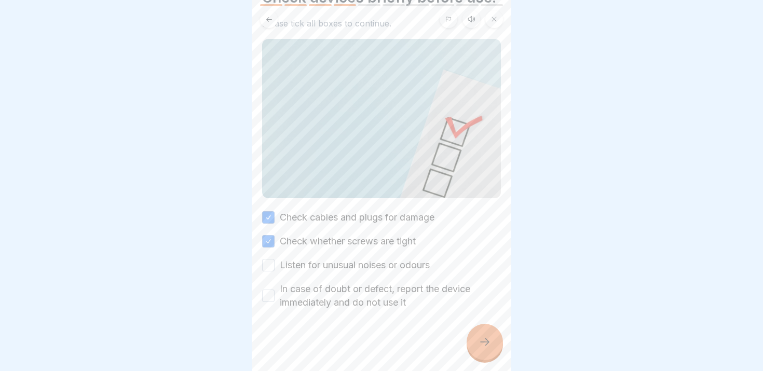
click at [352, 269] on label "Listen for unusual noises or odours" at bounding box center [355, 264] width 150 height 13
click at [274, 269] on button "Listen for unusual noises or odours" at bounding box center [268, 265] width 12 height 12
click at [348, 288] on label "In case of doubt or defect, report the device immediately and do not use it" at bounding box center [390, 295] width 221 height 27
click at [274, 289] on button "In case of doubt or defect, report the device immediately and do not use it" at bounding box center [268, 295] width 12 height 12
click at [478, 338] on icon at bounding box center [484, 342] width 12 height 12
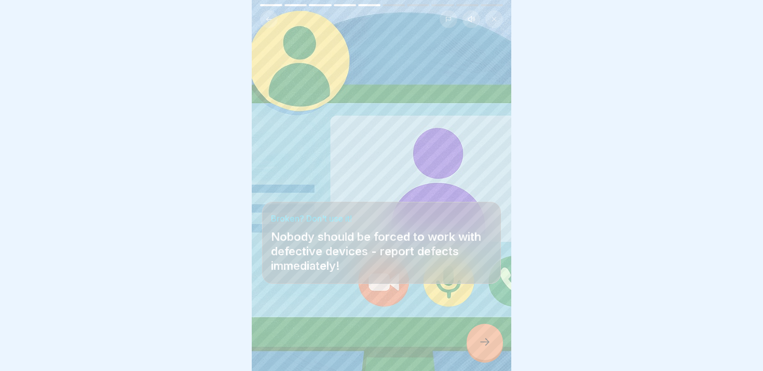
click at [478, 338] on icon at bounding box center [484, 342] width 12 height 12
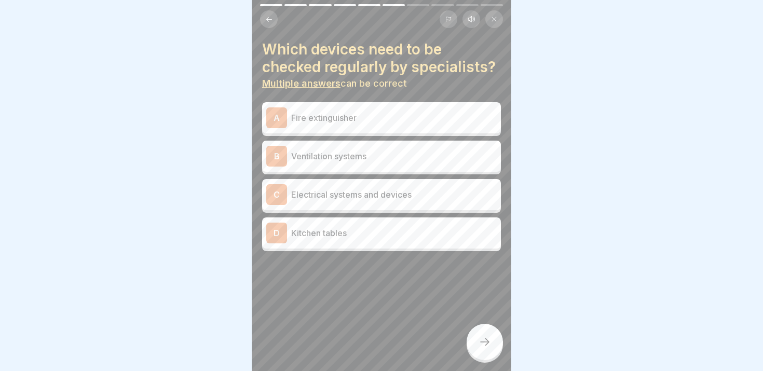
click at [356, 113] on p "Fire extinguisher" at bounding box center [393, 118] width 205 height 12
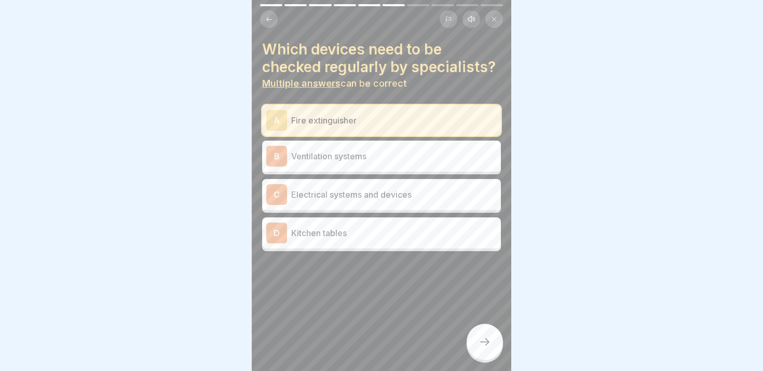
click at [346, 161] on p "Ventilation systems" at bounding box center [393, 156] width 205 height 12
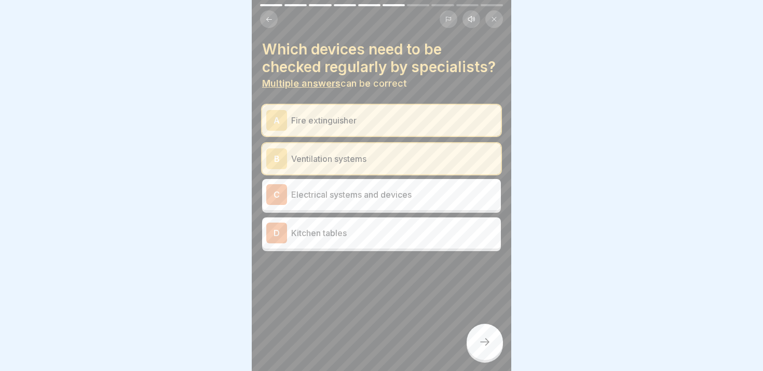
click at [342, 199] on p "Electrical systems and devices" at bounding box center [393, 194] width 205 height 12
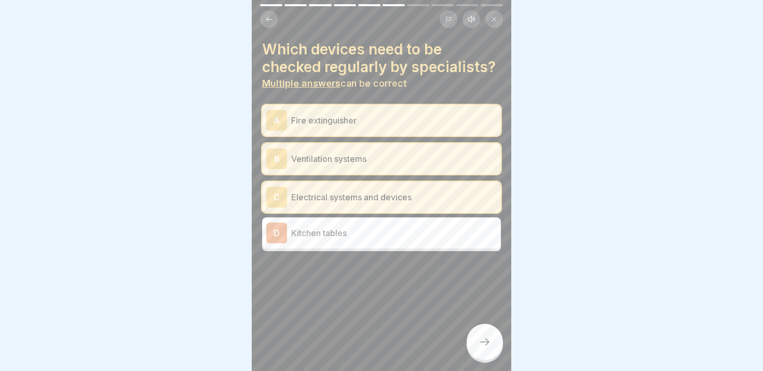
click at [482, 337] on icon at bounding box center [484, 342] width 12 height 12
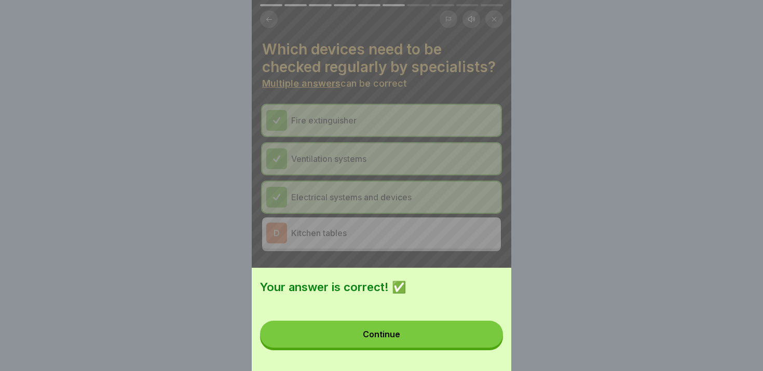
click at [450, 334] on button "Continue" at bounding box center [381, 334] width 243 height 27
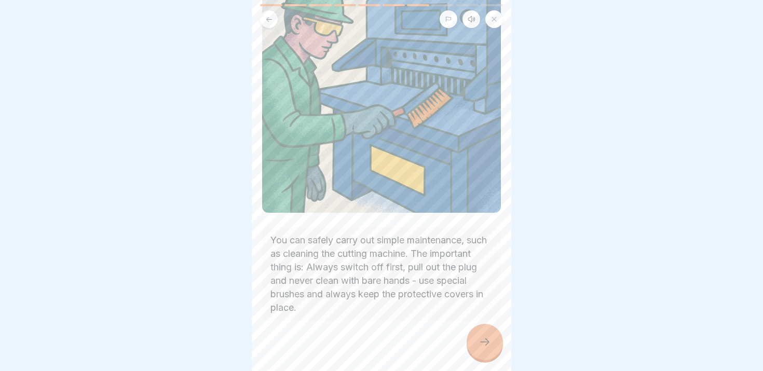
scroll to position [128, 0]
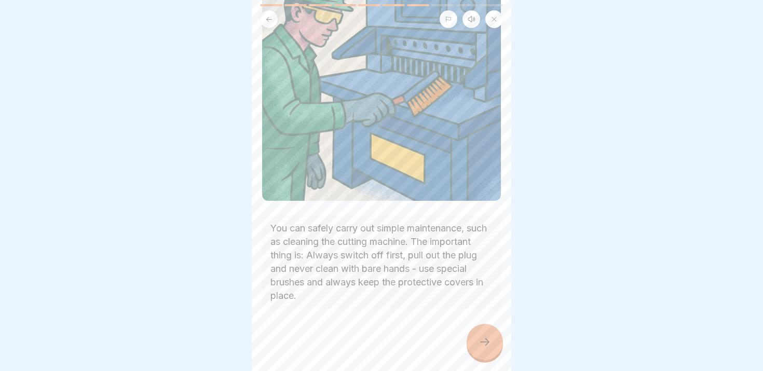
click at [488, 350] on div at bounding box center [484, 342] width 36 height 36
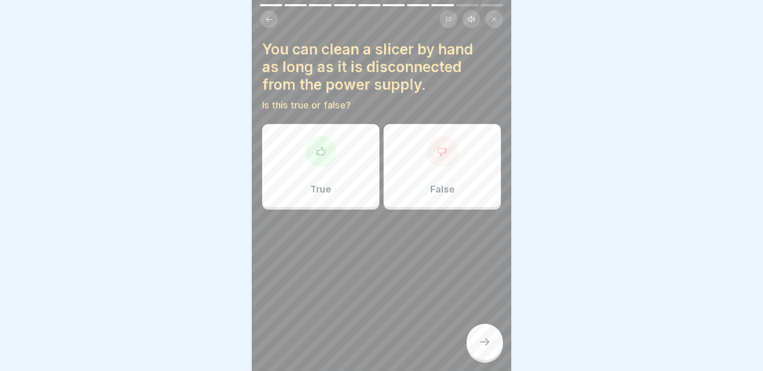
click at [424, 173] on div "False" at bounding box center [441, 165] width 117 height 83
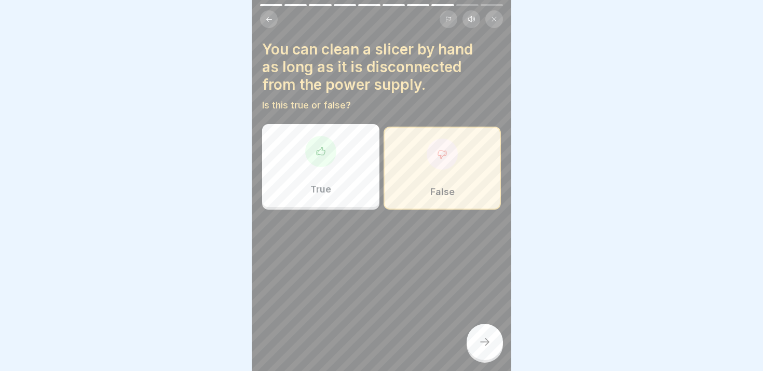
click at [491, 341] on div at bounding box center [484, 342] width 36 height 36
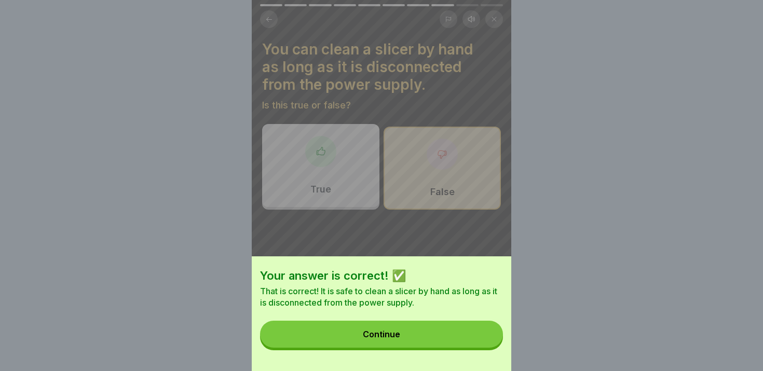
click at [464, 340] on button "Continue" at bounding box center [381, 334] width 243 height 27
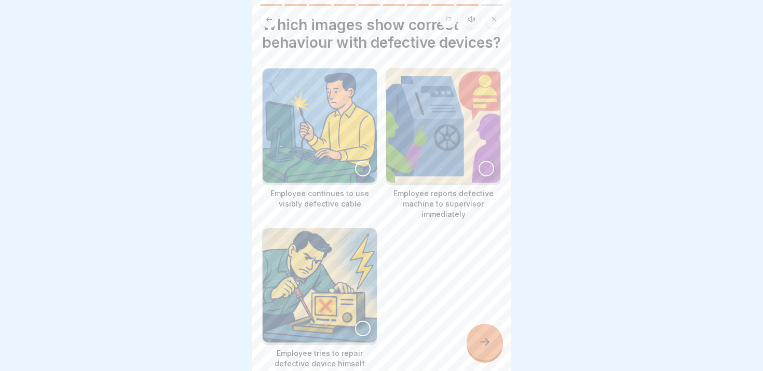
scroll to position [27, 0]
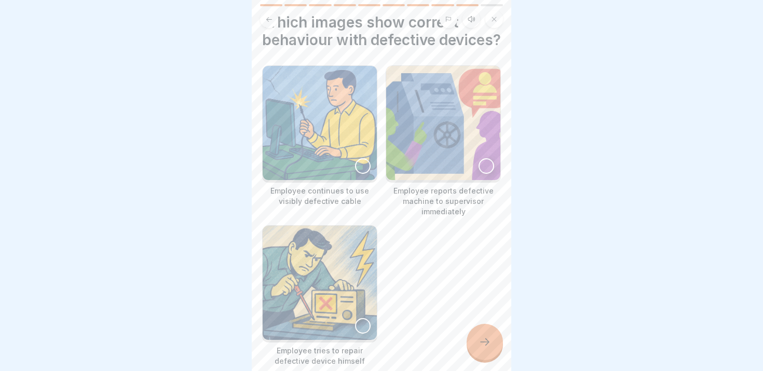
click at [444, 156] on img at bounding box center [443, 123] width 114 height 114
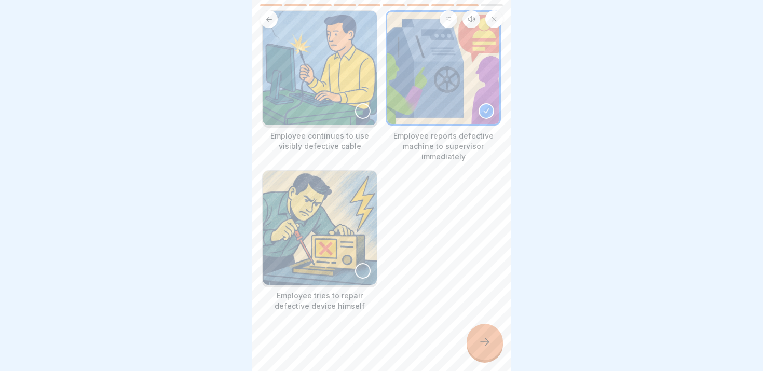
scroll to position [101, 0]
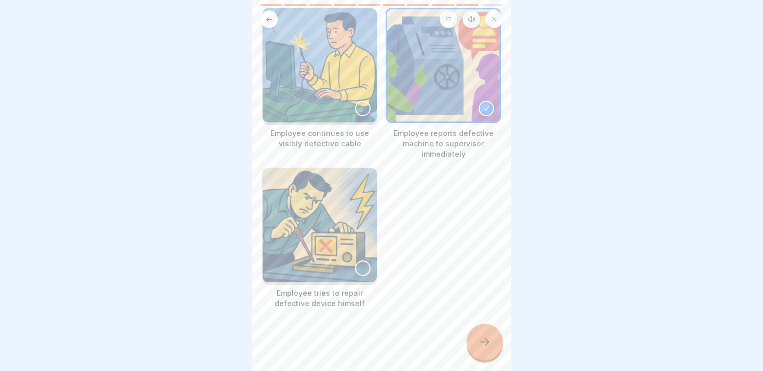
click at [476, 340] on div at bounding box center [484, 342] width 36 height 36
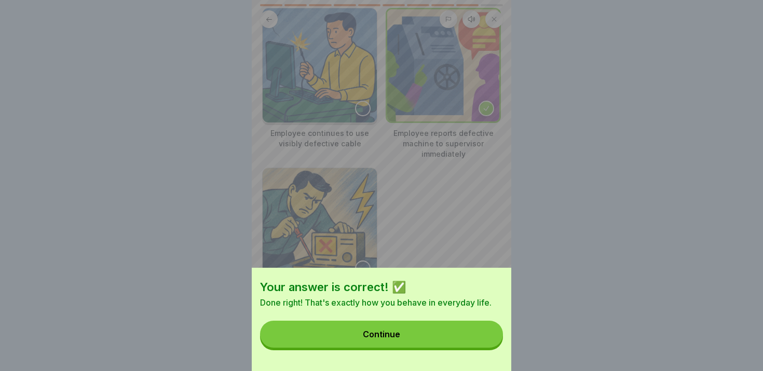
click at [449, 332] on button "Continue" at bounding box center [381, 334] width 243 height 27
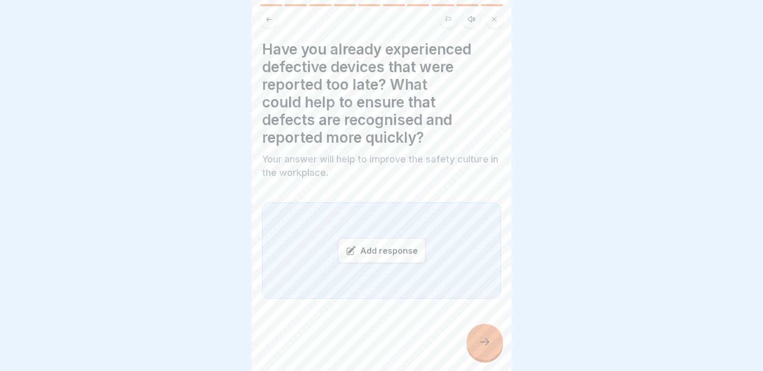
click at [470, 20] on icon at bounding box center [471, 19] width 8 height 8
click at [299, 351] on icon at bounding box center [304, 345] width 20 height 17
click at [300, 349] on rect at bounding box center [301, 344] width 3 height 11
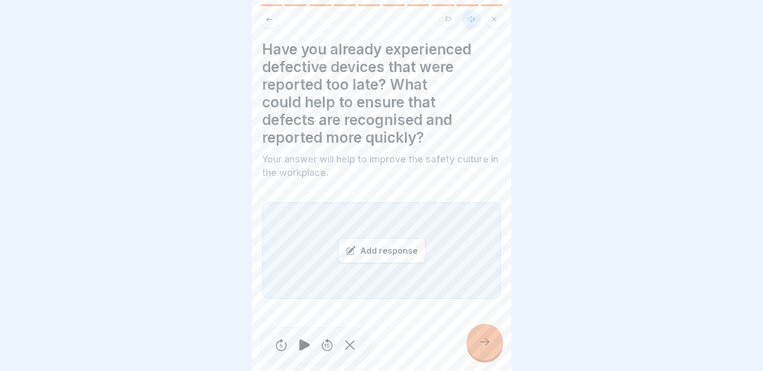
click at [475, 20] on button at bounding box center [471, 19] width 18 height 18
click at [399, 252] on div "Add response" at bounding box center [382, 250] width 88 height 25
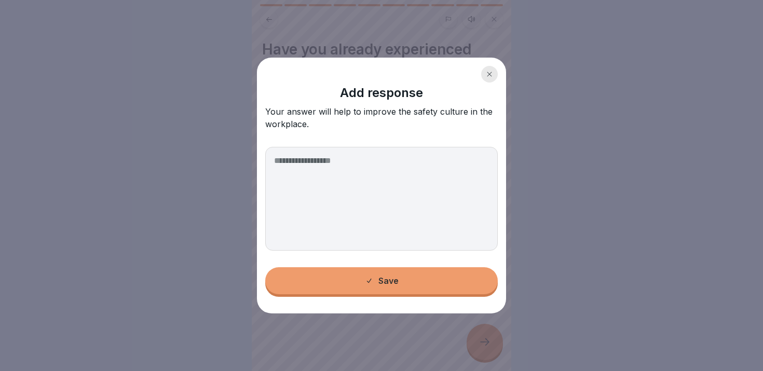
click at [387, 187] on textarea at bounding box center [381, 199] width 232 height 104
click at [481, 77] on div "Add response Your answer will help to improve the safety culture in the workpla…" at bounding box center [381, 98] width 232 height 64
click at [490, 74] on icon at bounding box center [489, 74] width 6 height 6
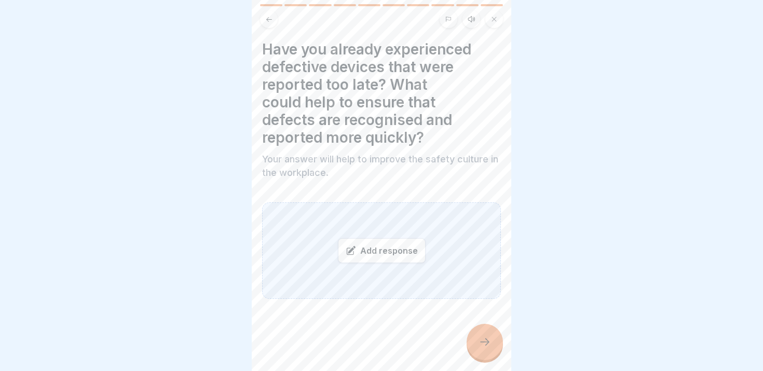
click at [358, 255] on div "Add response" at bounding box center [382, 250] width 88 height 25
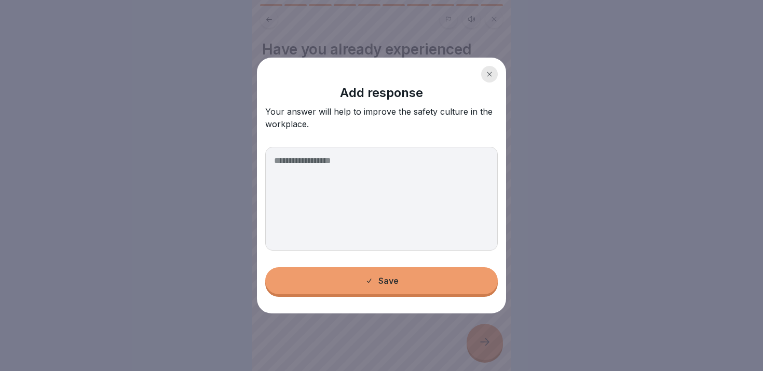
click at [377, 209] on textarea at bounding box center [381, 199] width 232 height 104
click at [407, 172] on textarea at bounding box center [381, 199] width 232 height 104
click at [491, 76] on icon at bounding box center [489, 74] width 6 height 6
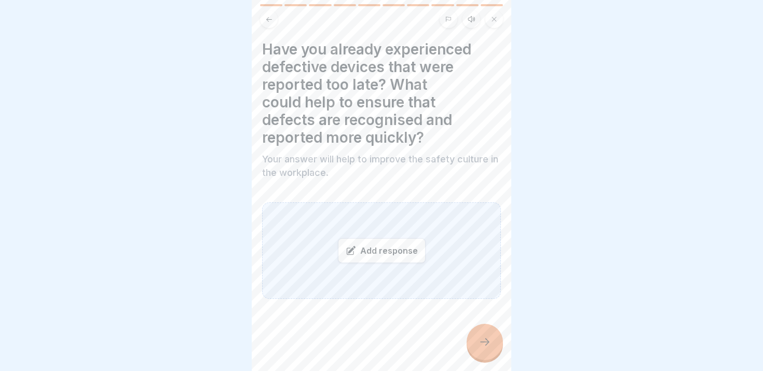
click at [412, 252] on div "Add response" at bounding box center [382, 250] width 88 height 25
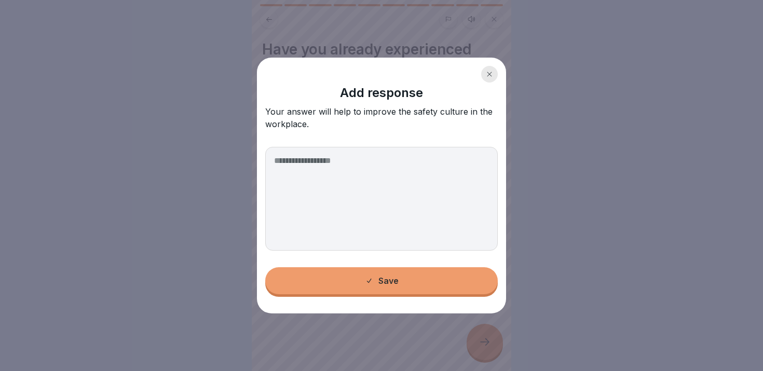
click at [391, 214] on textarea at bounding box center [381, 199] width 232 height 104
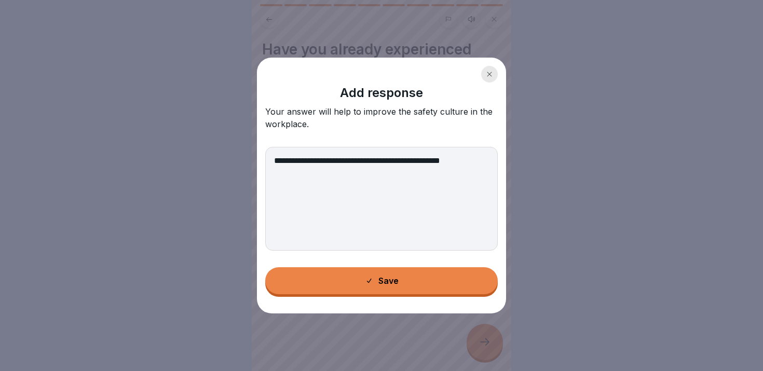
click at [435, 163] on textarea "**********" at bounding box center [381, 199] width 232 height 104
click at [437, 182] on textarea "**********" at bounding box center [381, 199] width 232 height 104
type textarea "**********"
click at [416, 293] on button "Save" at bounding box center [381, 280] width 232 height 27
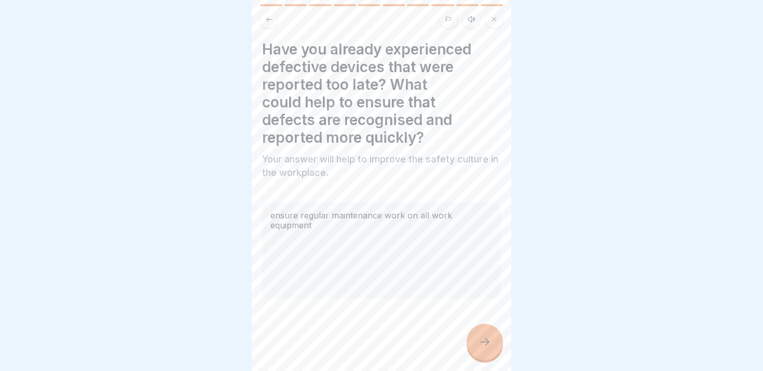
click at [492, 342] on div at bounding box center [484, 342] width 36 height 36
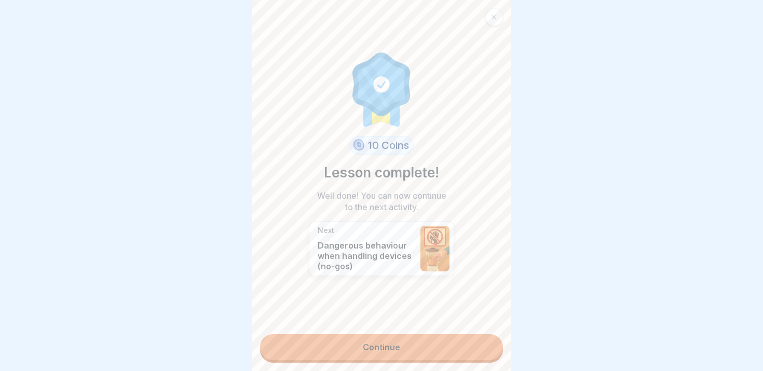
click at [431, 351] on link "Continue" at bounding box center [381, 347] width 243 height 26
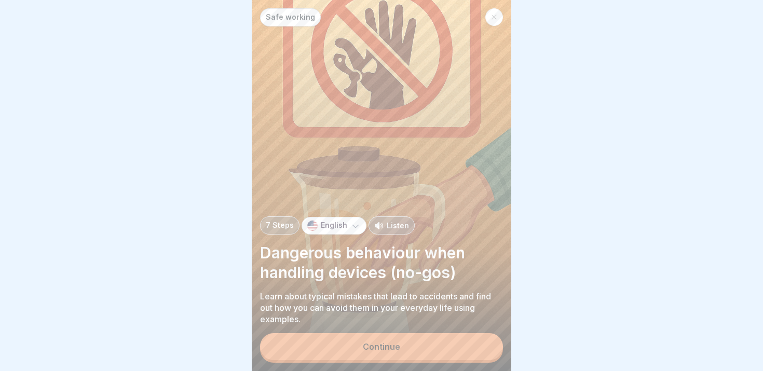
click at [431, 351] on button "Continue" at bounding box center [381, 346] width 243 height 27
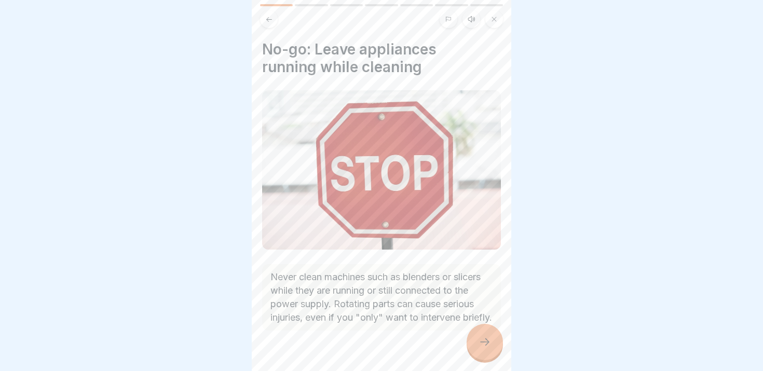
scroll to position [35, 0]
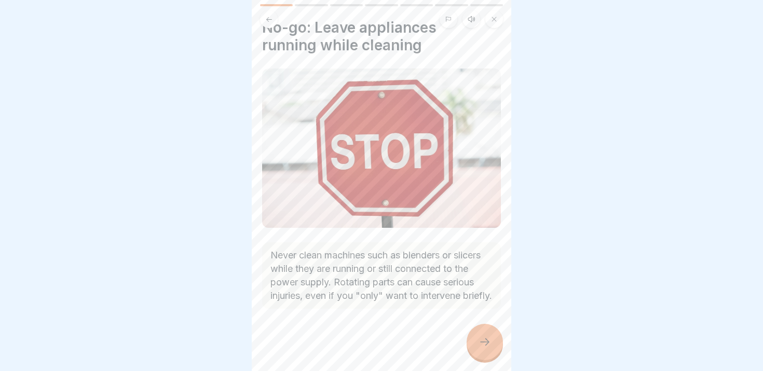
click at [483, 363] on div at bounding box center [381, 340] width 239 height 62
click at [483, 344] on icon at bounding box center [484, 342] width 12 height 12
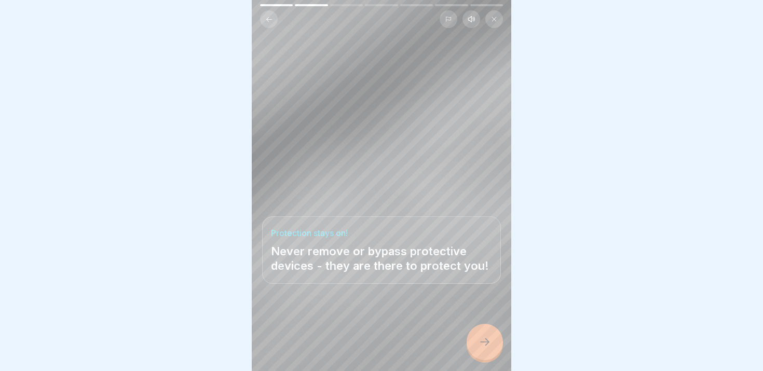
click at [483, 344] on icon at bounding box center [484, 342] width 12 height 12
